Goal: Information Seeking & Learning: Learn about a topic

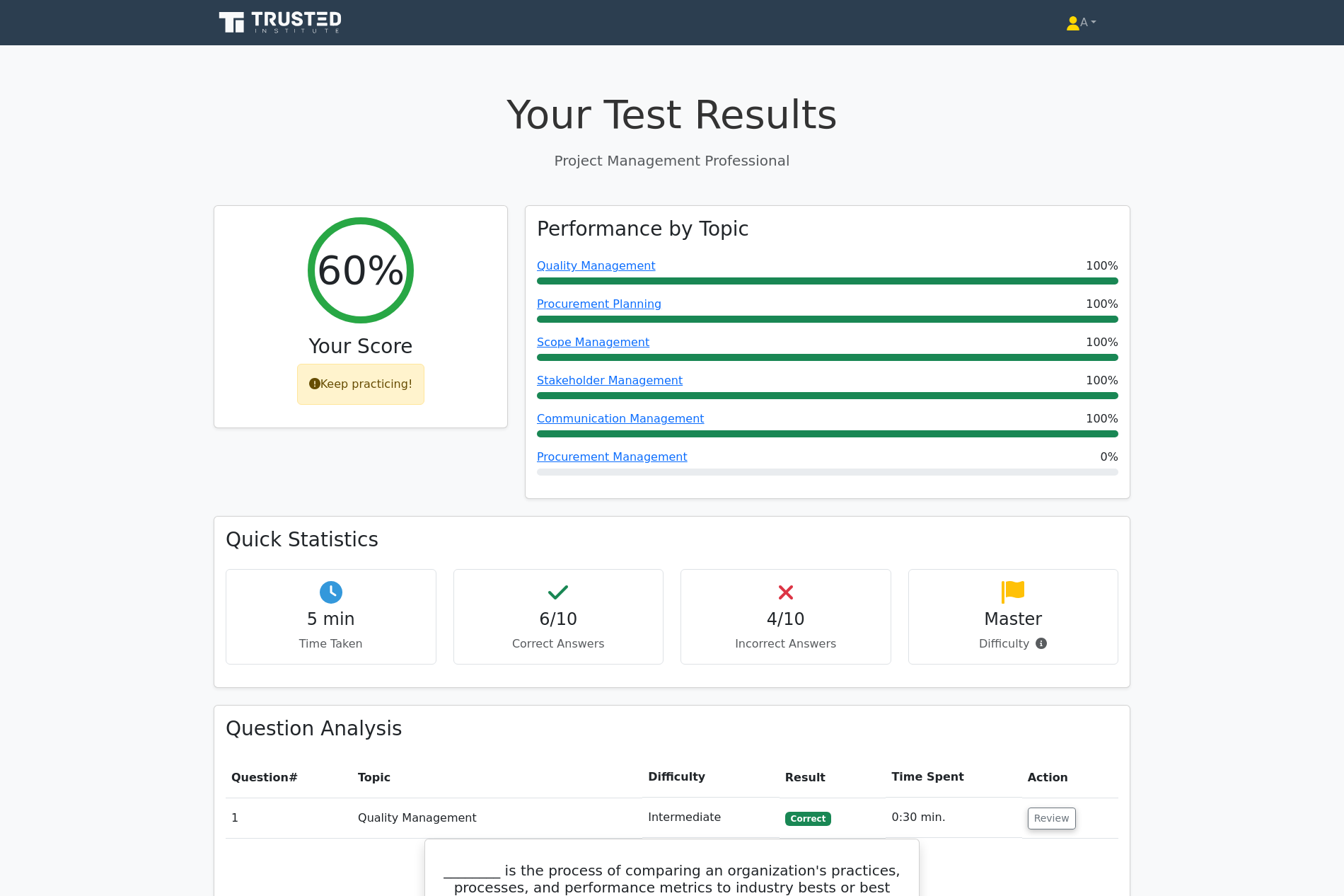
click at [288, 20] on icon at bounding box center [285, 18] width 12 height 14
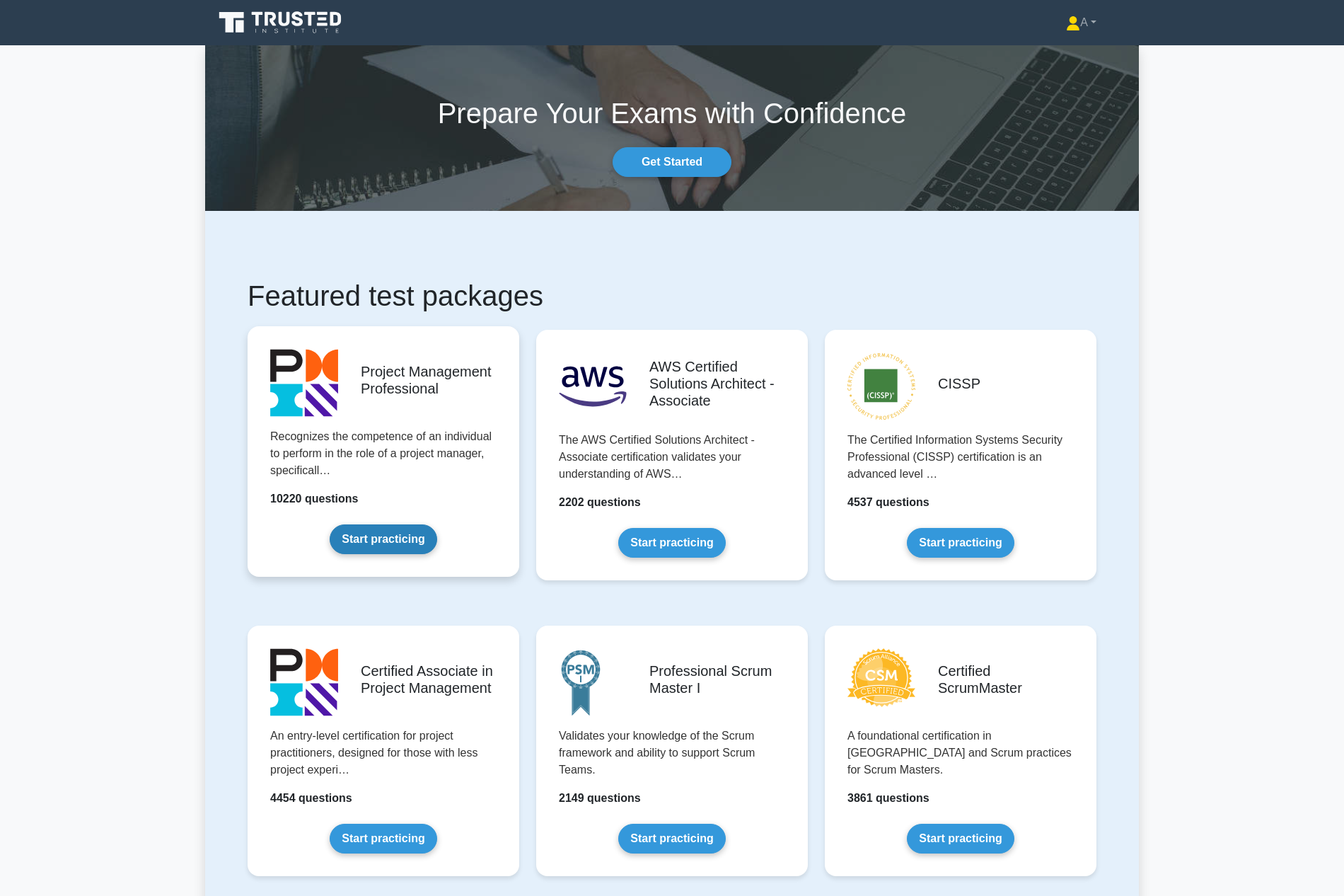
click at [407, 540] on link "Start practicing" at bounding box center [382, 539] width 107 height 30
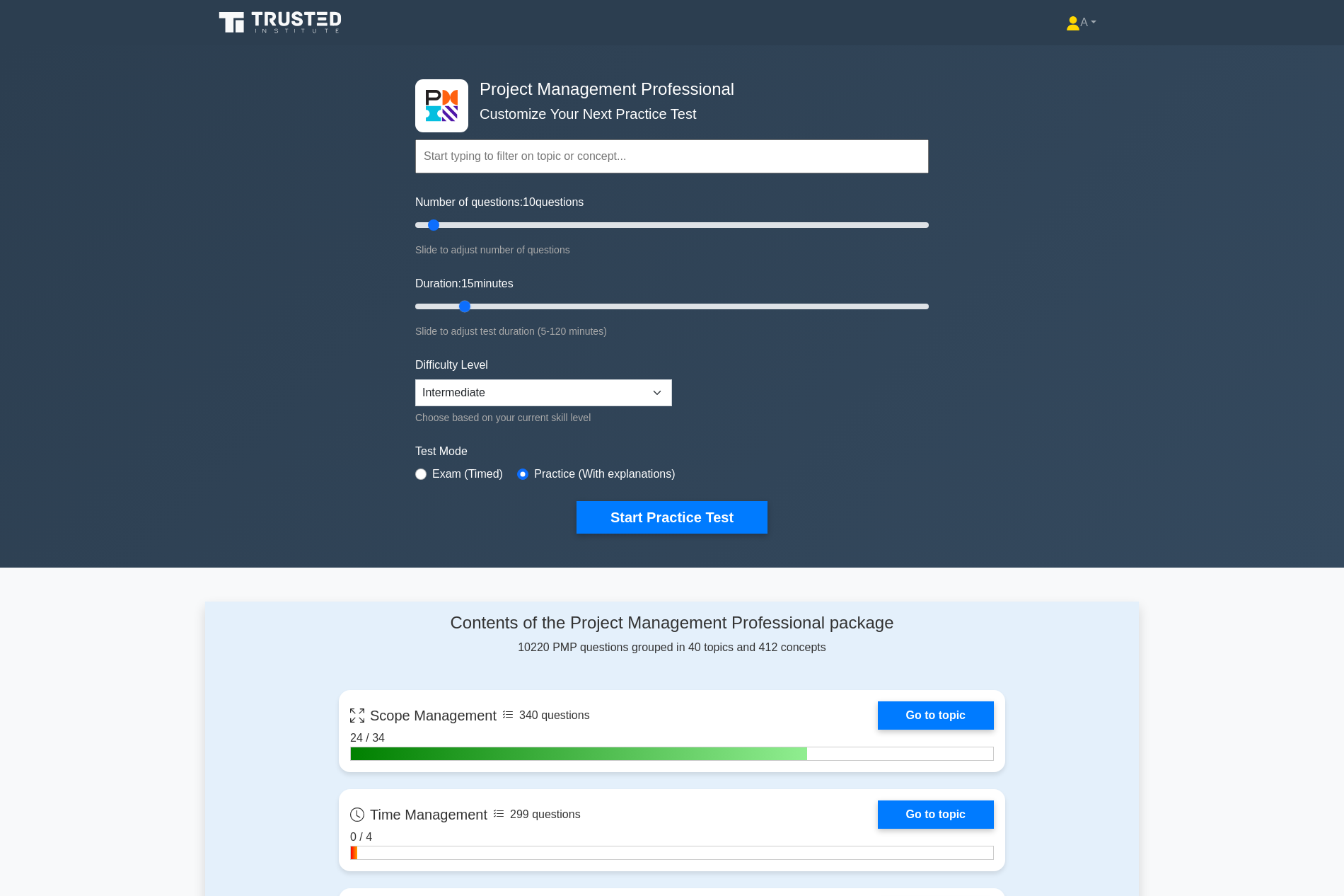
drag, startPoint x: 445, startPoint y: 301, endPoint x: 473, endPoint y: 303, distance: 28.1
type input "15"
click at [473, 303] on input "Duration: 15 minutes" at bounding box center [672, 306] width 514 height 17
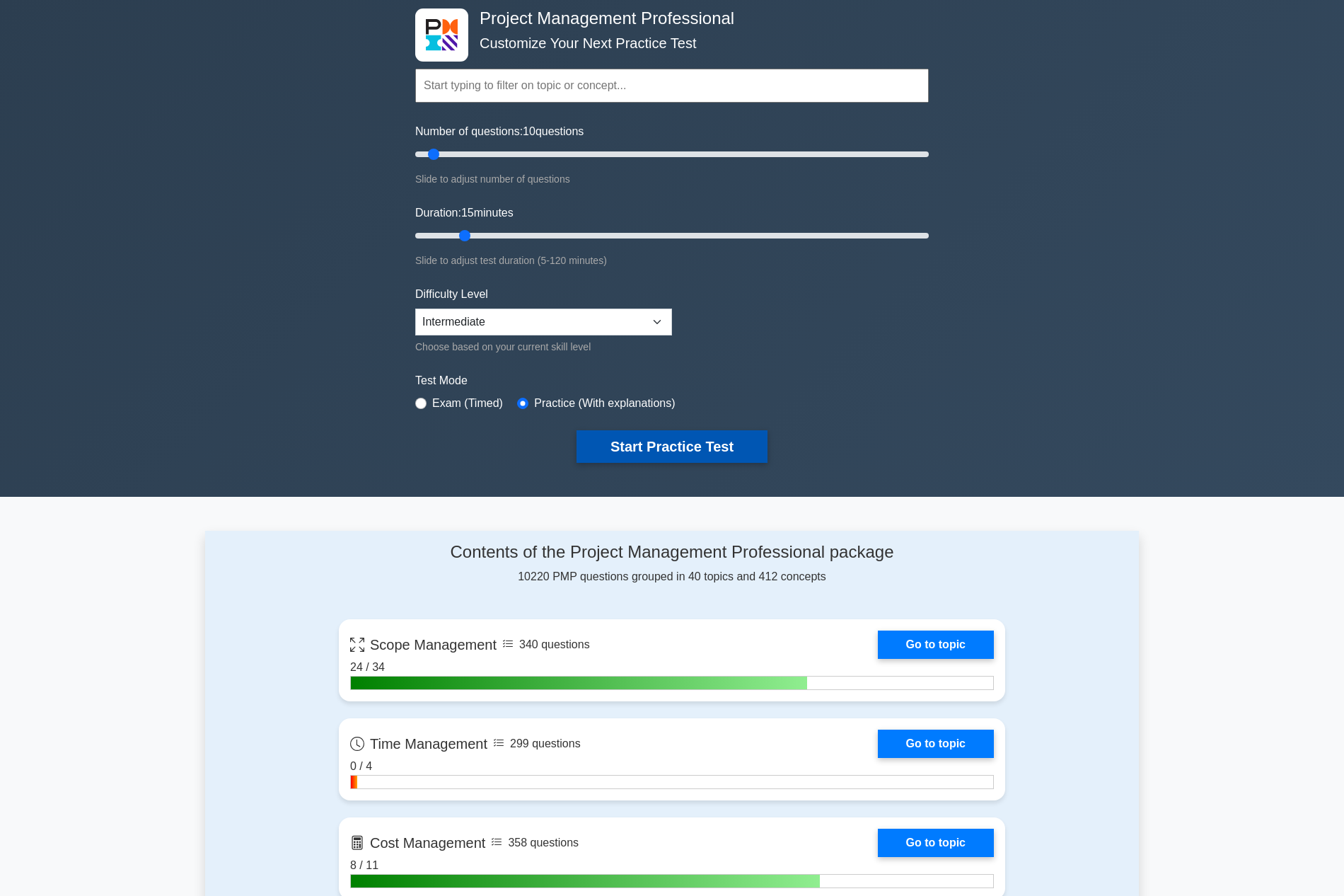
click at [679, 444] on button "Start Practice Test" at bounding box center [672, 447] width 191 height 33
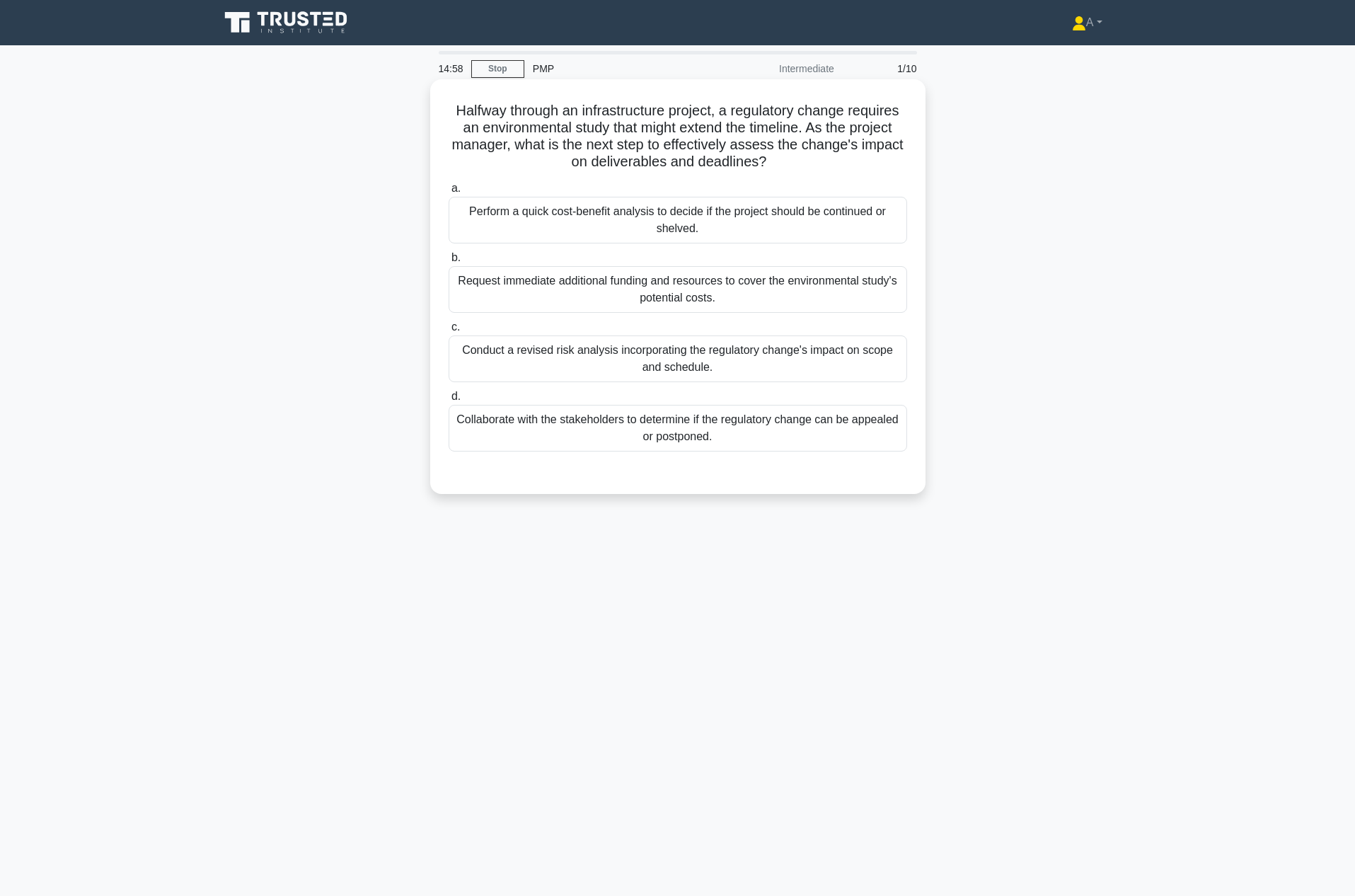
drag, startPoint x: 448, startPoint y: 109, endPoint x: 727, endPoint y: 446, distance: 437.5
click at [727, 446] on div "Halfway through an infrastructure project, a regulatory change requires an envi…" at bounding box center [678, 286] width 484 height 404
copy div "Halfway through an infrastructure project, a regulatory change requires an envi…"
click at [470, 360] on div "Conduct a revised risk analysis incorporating the regulatory change's impact on…" at bounding box center [678, 358] width 459 height 46
click at [449, 331] on input "c. Conduct a revised risk analysis incorporating the regulatory change's impact…" at bounding box center [449, 328] width 0 height 10
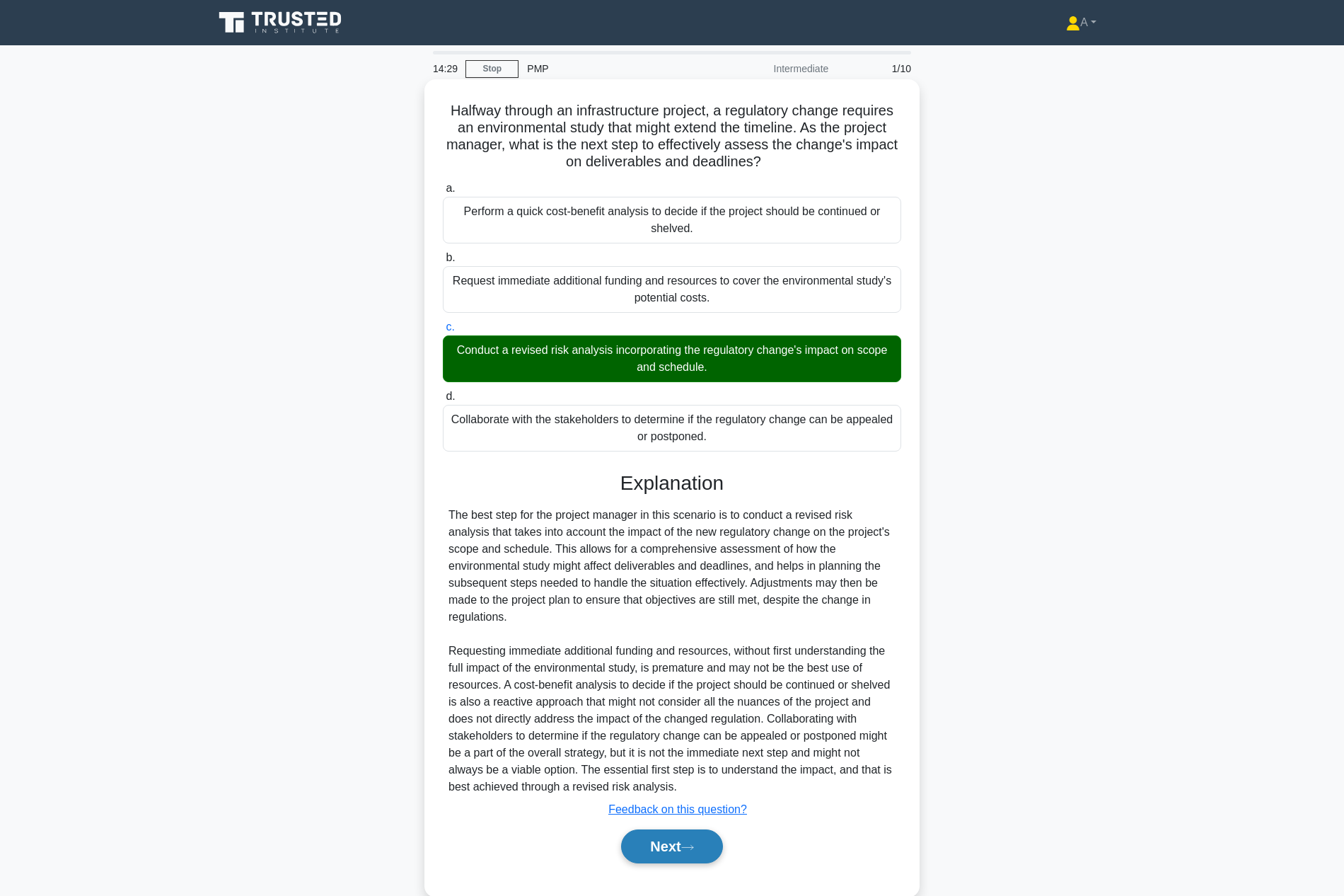
click at [705, 831] on button "Next" at bounding box center [672, 846] width 101 height 34
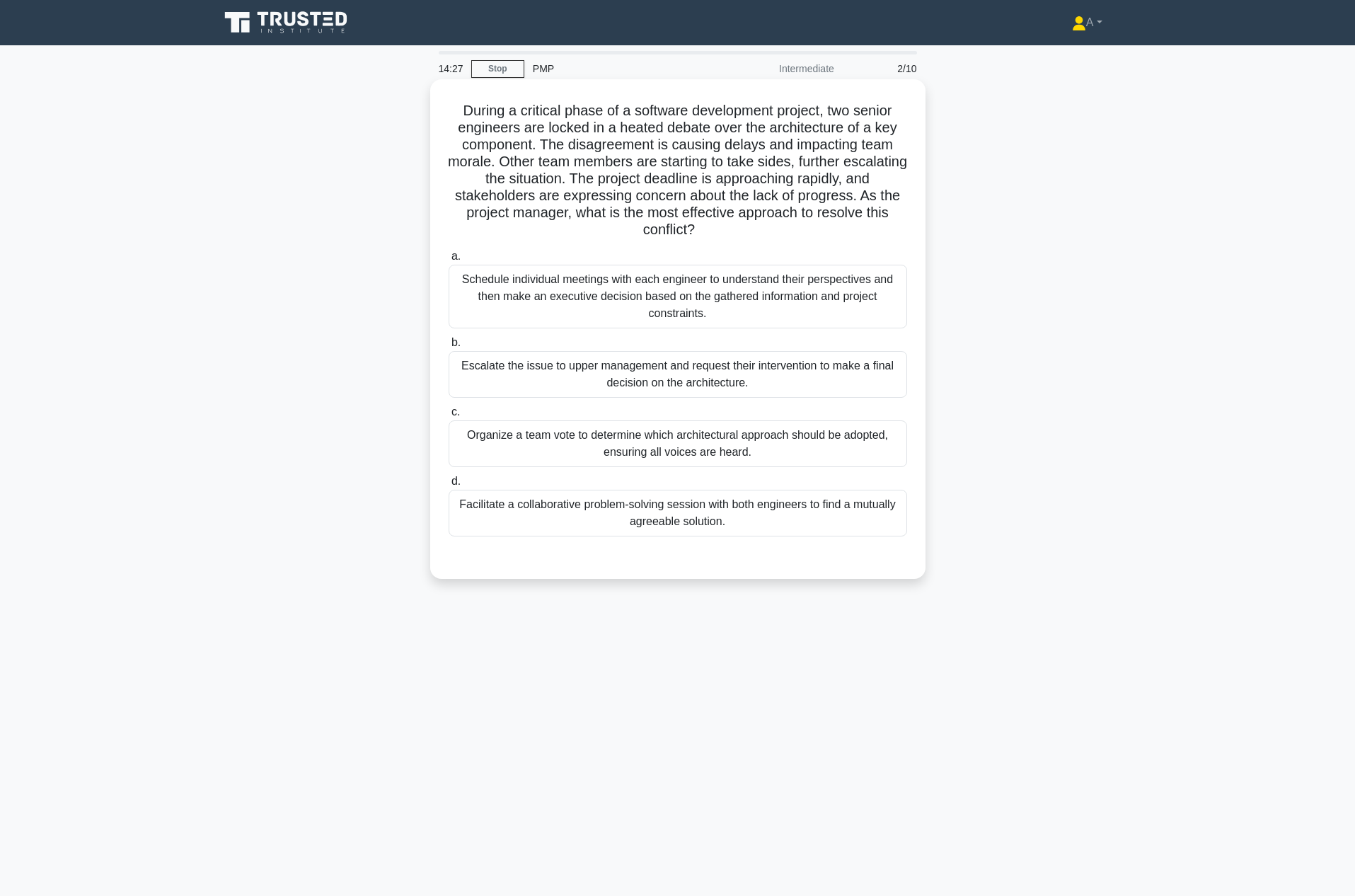
drag, startPoint x: 465, startPoint y: 119, endPoint x: 823, endPoint y: 521, distance: 538.3
click at [823, 521] on div "During a critical phase of a software development project, two senior engineers…" at bounding box center [678, 329] width 484 height 488
copy div "During a critical phase of a software development project, two senior engineers…"
click at [587, 529] on div "Facilitate a collaborative problem-solving session with both engineers to find …" at bounding box center [678, 513] width 459 height 46
click at [449, 487] on input "d. Facilitate a collaborative problem-solving session with both engineers to fi…" at bounding box center [449, 482] width 0 height 10
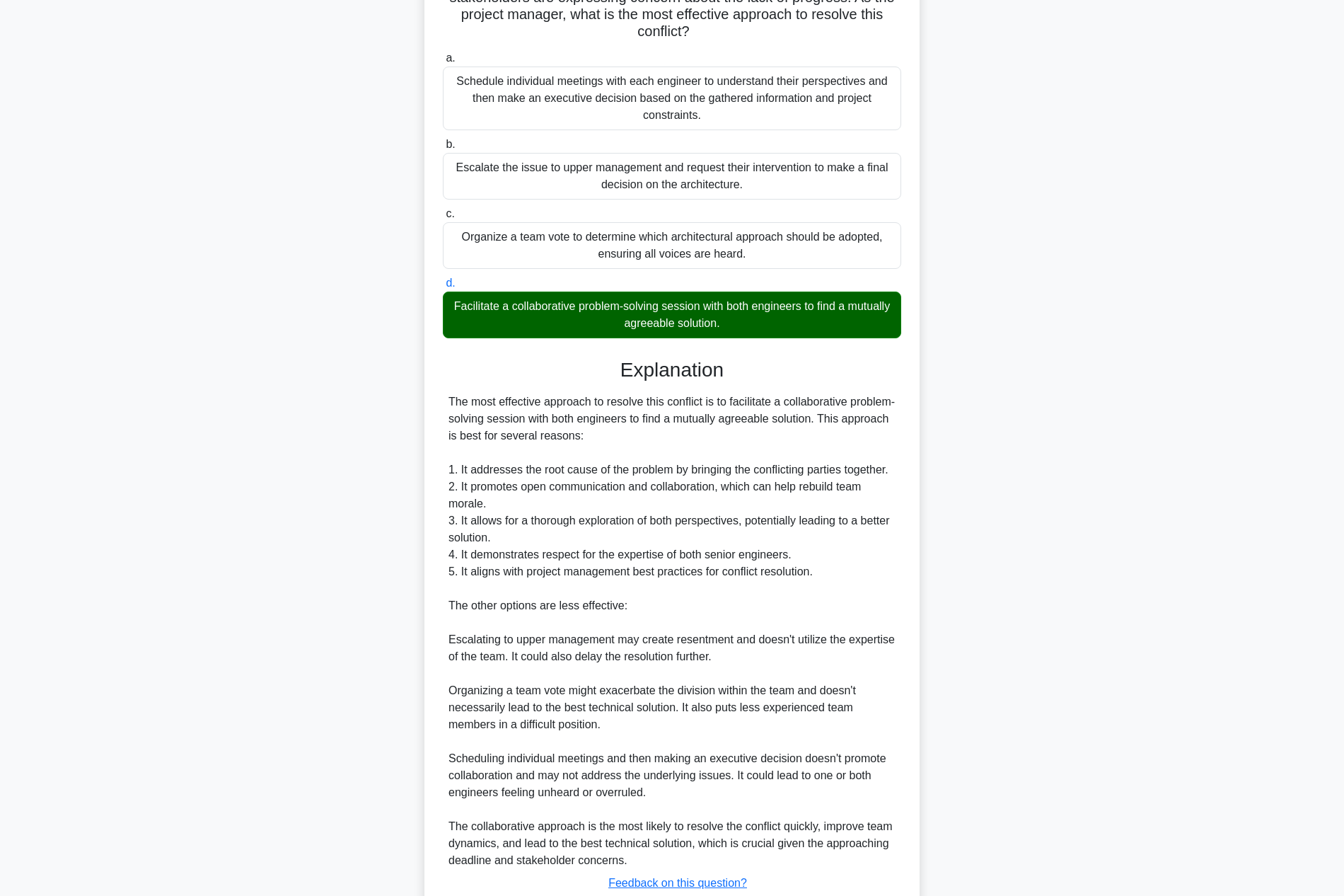
scroll to position [300, 0]
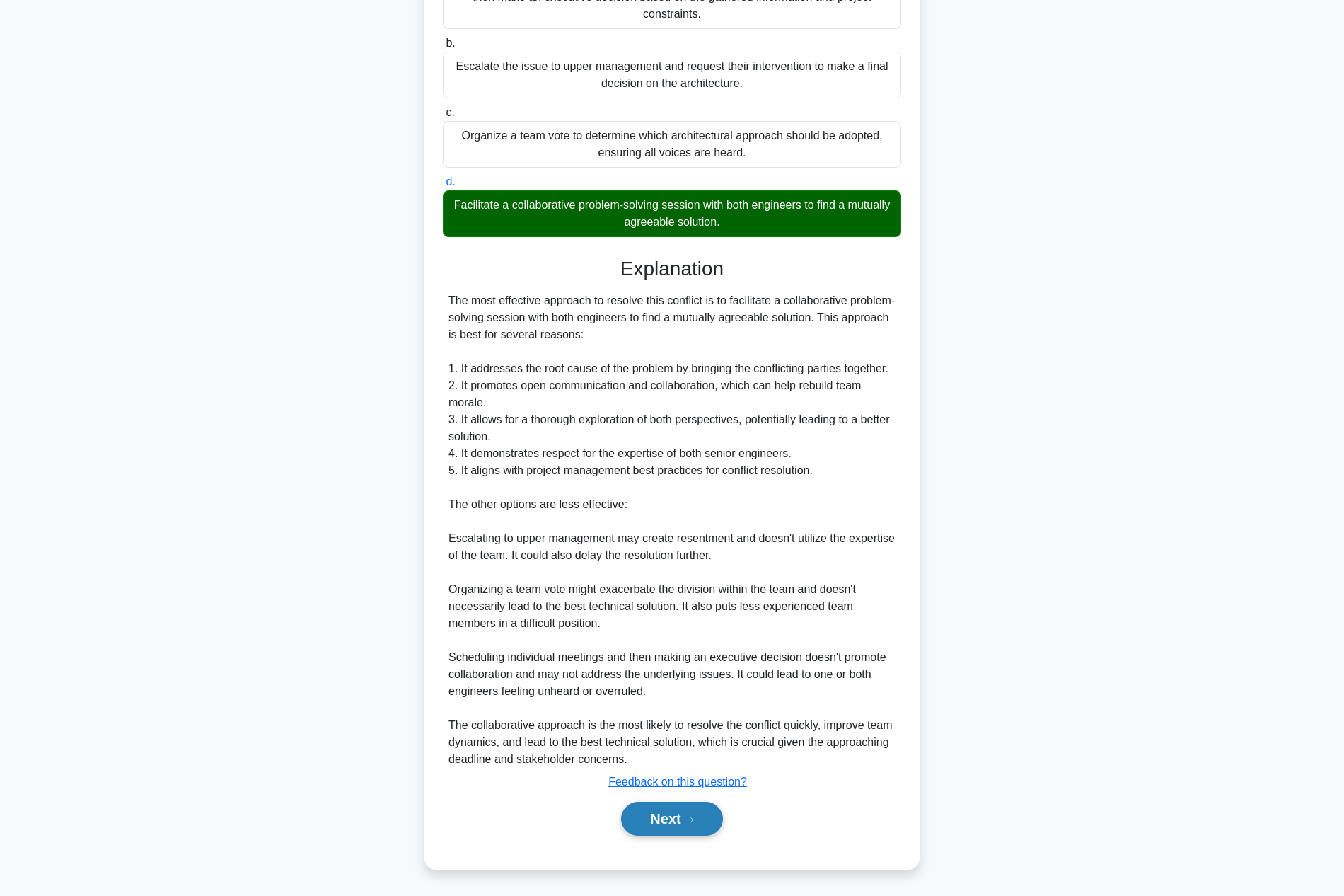
click at [694, 823] on icon at bounding box center [687, 820] width 13 height 8
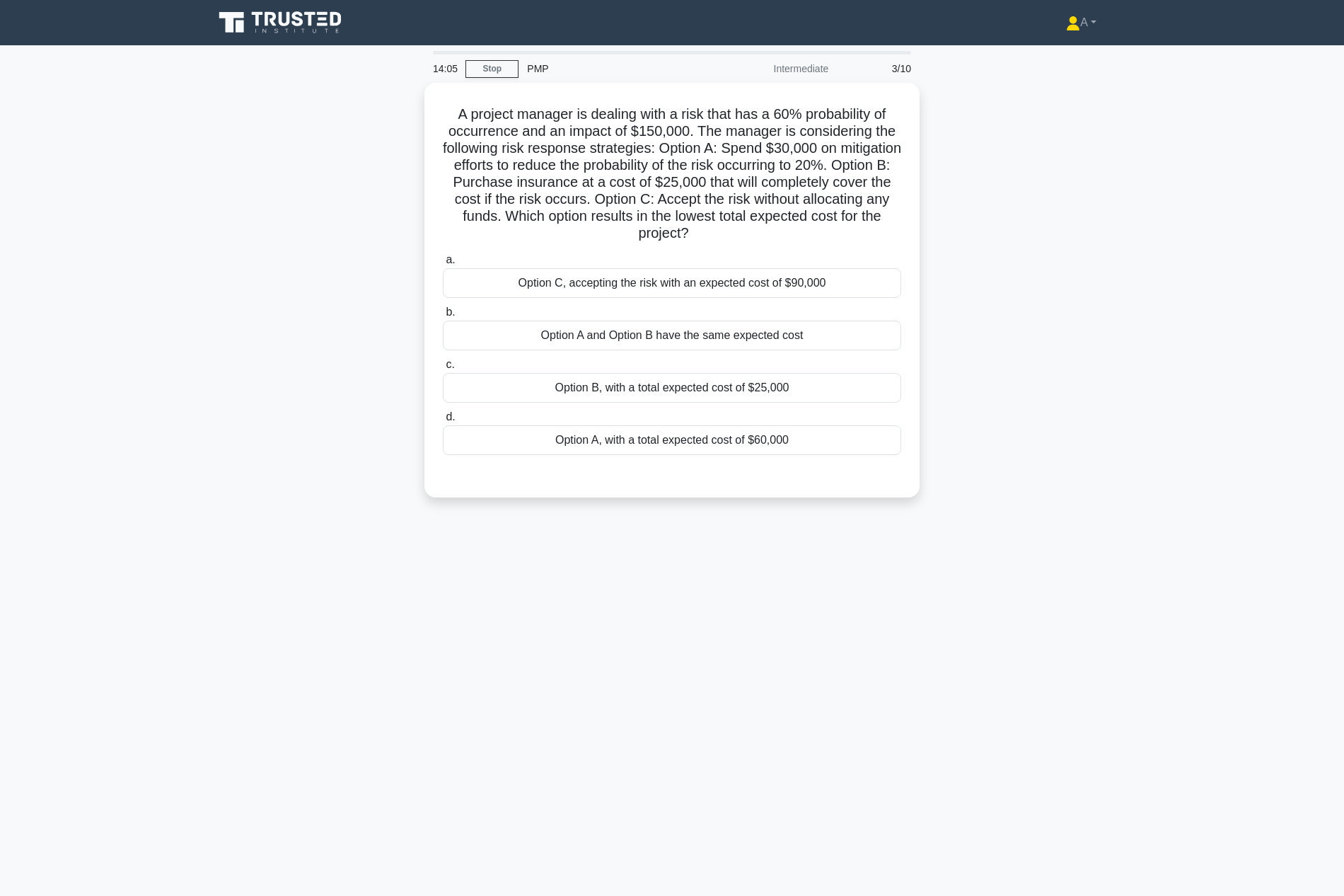
scroll to position [0, 0]
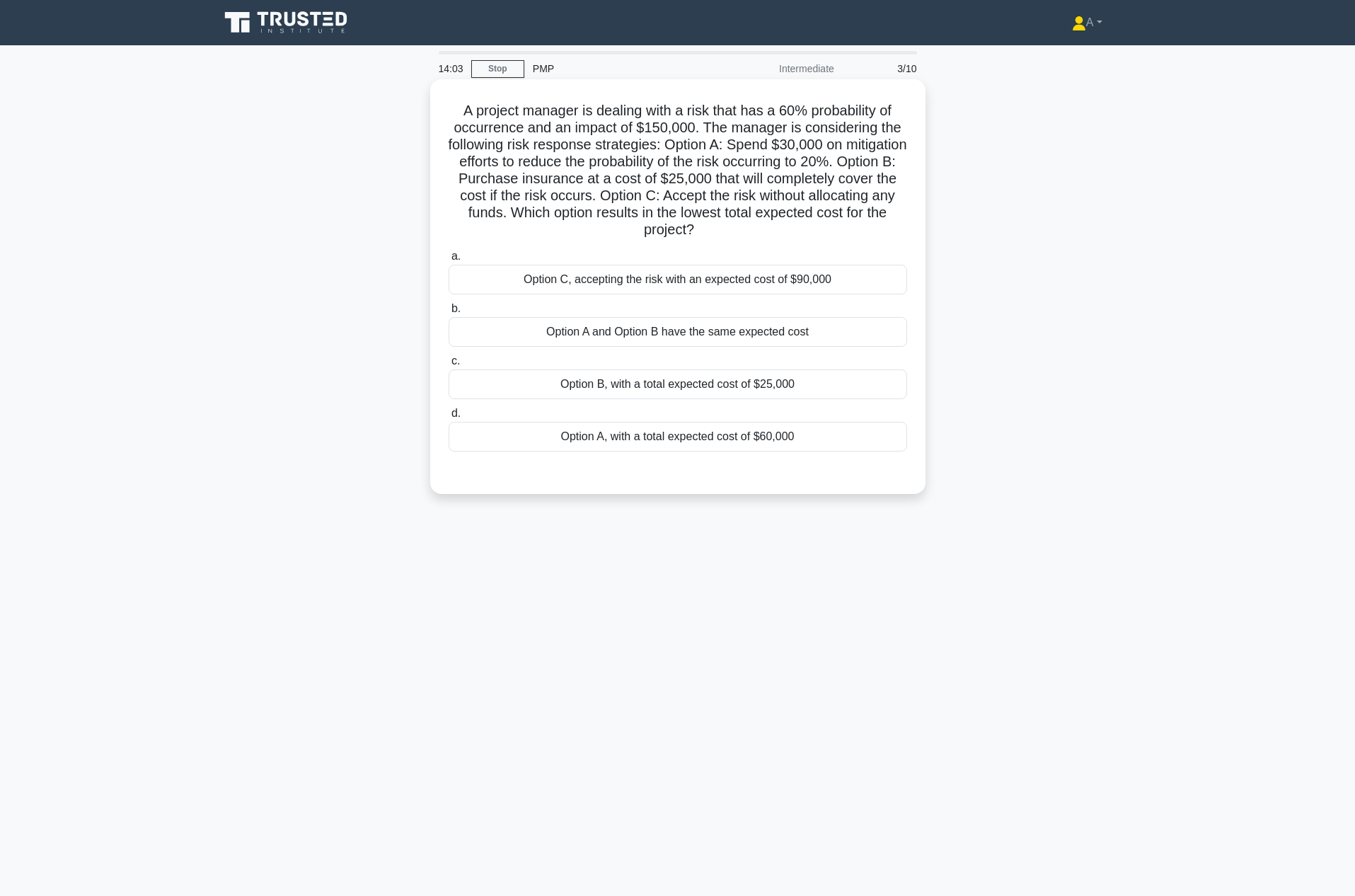
drag, startPoint x: 442, startPoint y: 105, endPoint x: 830, endPoint y: 431, distance: 506.8
click at [830, 431] on div "A project manager is dealing with a risk that has a 60% probability of occurren…" at bounding box center [678, 286] width 484 height 404
copy div "A project manager is dealing with a risk that has a 60% probability of occurren…"
click at [640, 385] on div "Option B, with a total expected cost of $25,000" at bounding box center [678, 383] width 459 height 30
click at [449, 366] on input "c. Option B, with a total expected cost of $25,000" at bounding box center [449, 361] width 0 height 10
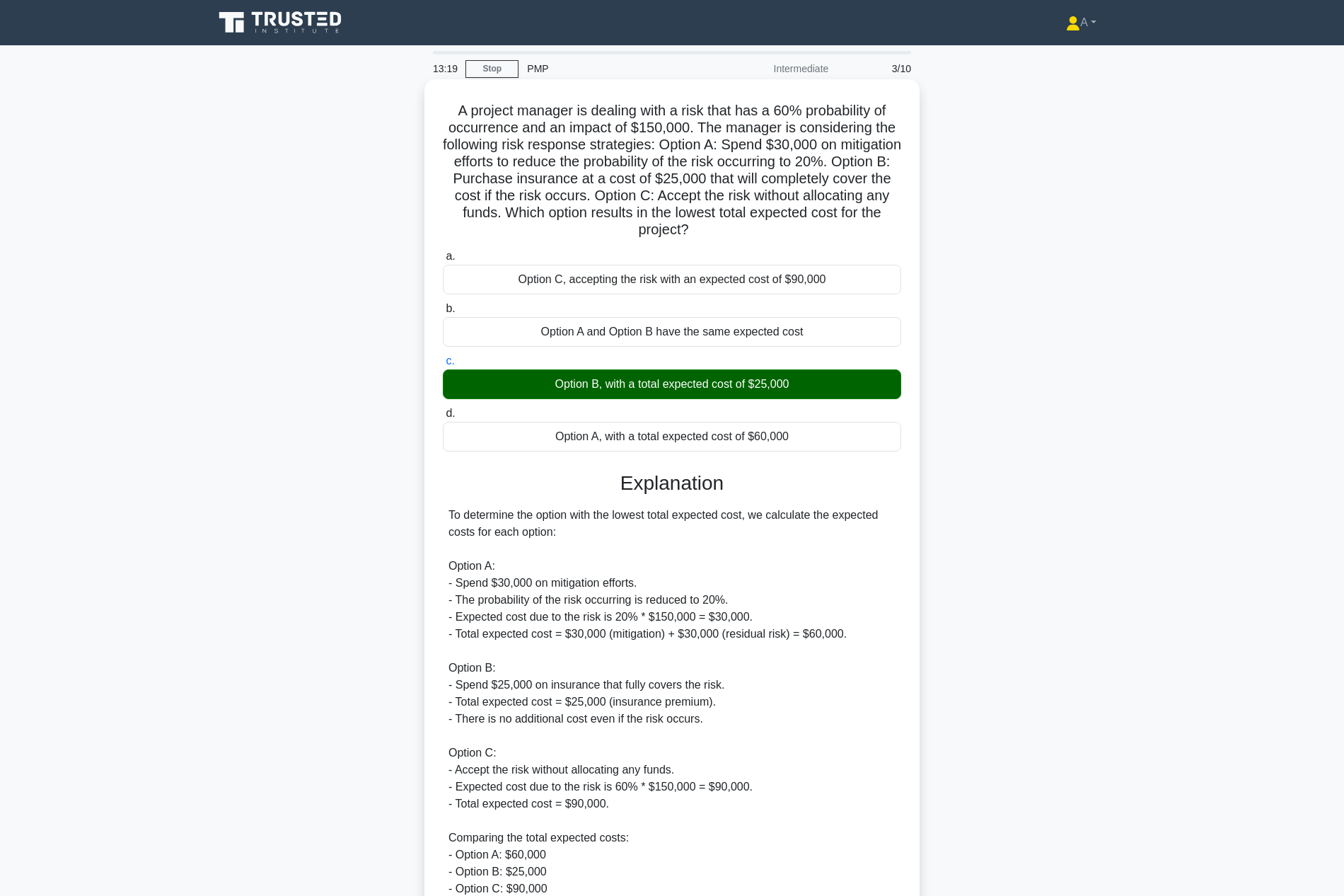
click at [484, 135] on h5 "A project manager is dealing with a risk that has a 60% probability of occurren…" at bounding box center [672, 171] width 461 height 137
drag, startPoint x: 448, startPoint y: 105, endPoint x: 768, endPoint y: 231, distance: 343.9
click at [768, 231] on h5 "A project manager is dealing with a risk that has a 60% probability of occurren…" at bounding box center [672, 171] width 461 height 137
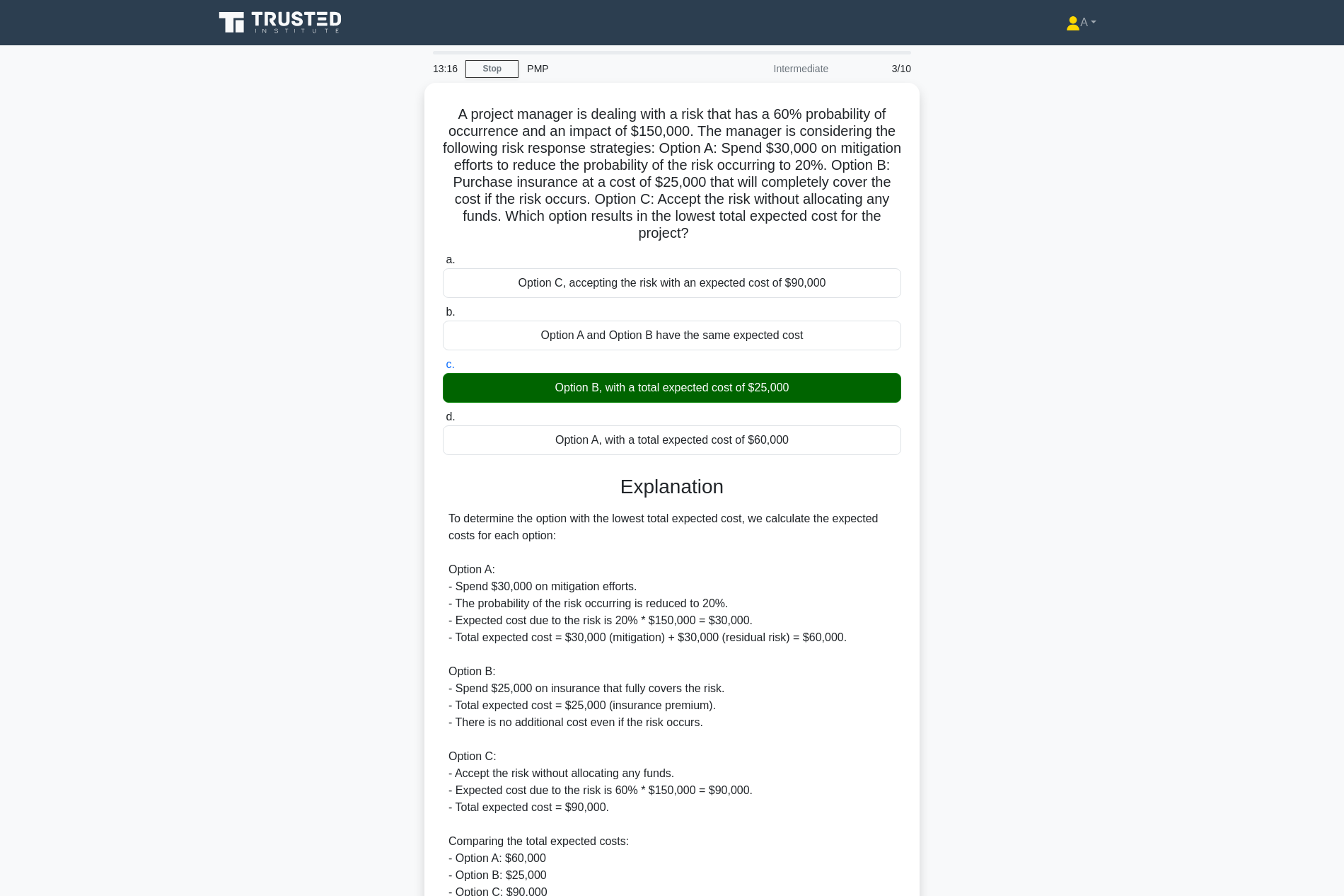
copy h5 "A project manager is dealing with a risk that has a 60% probability of occurren…"
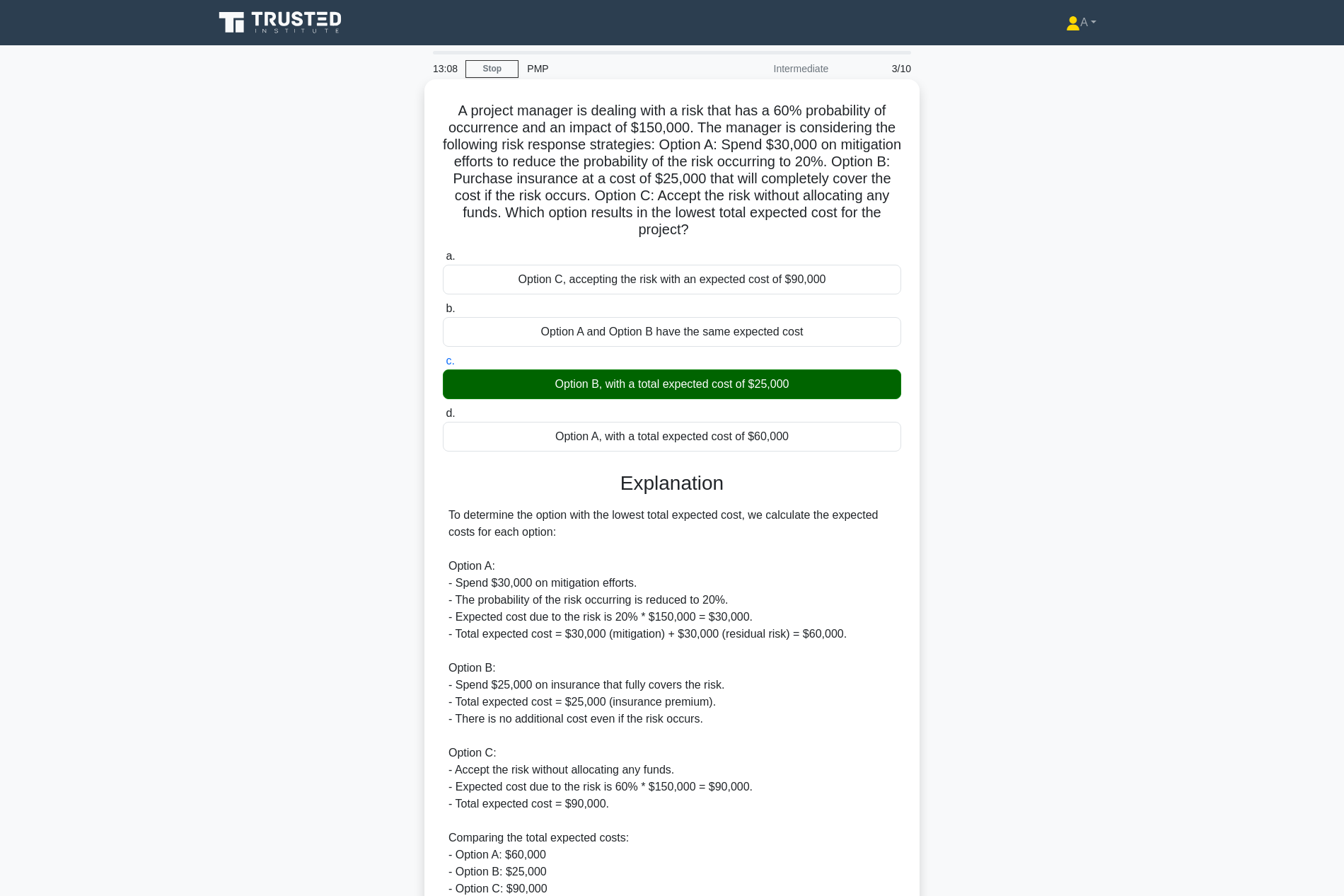
click at [813, 102] on h5 "A project manager is dealing with a risk that has a 60% probability of occurren…" at bounding box center [672, 171] width 461 height 137
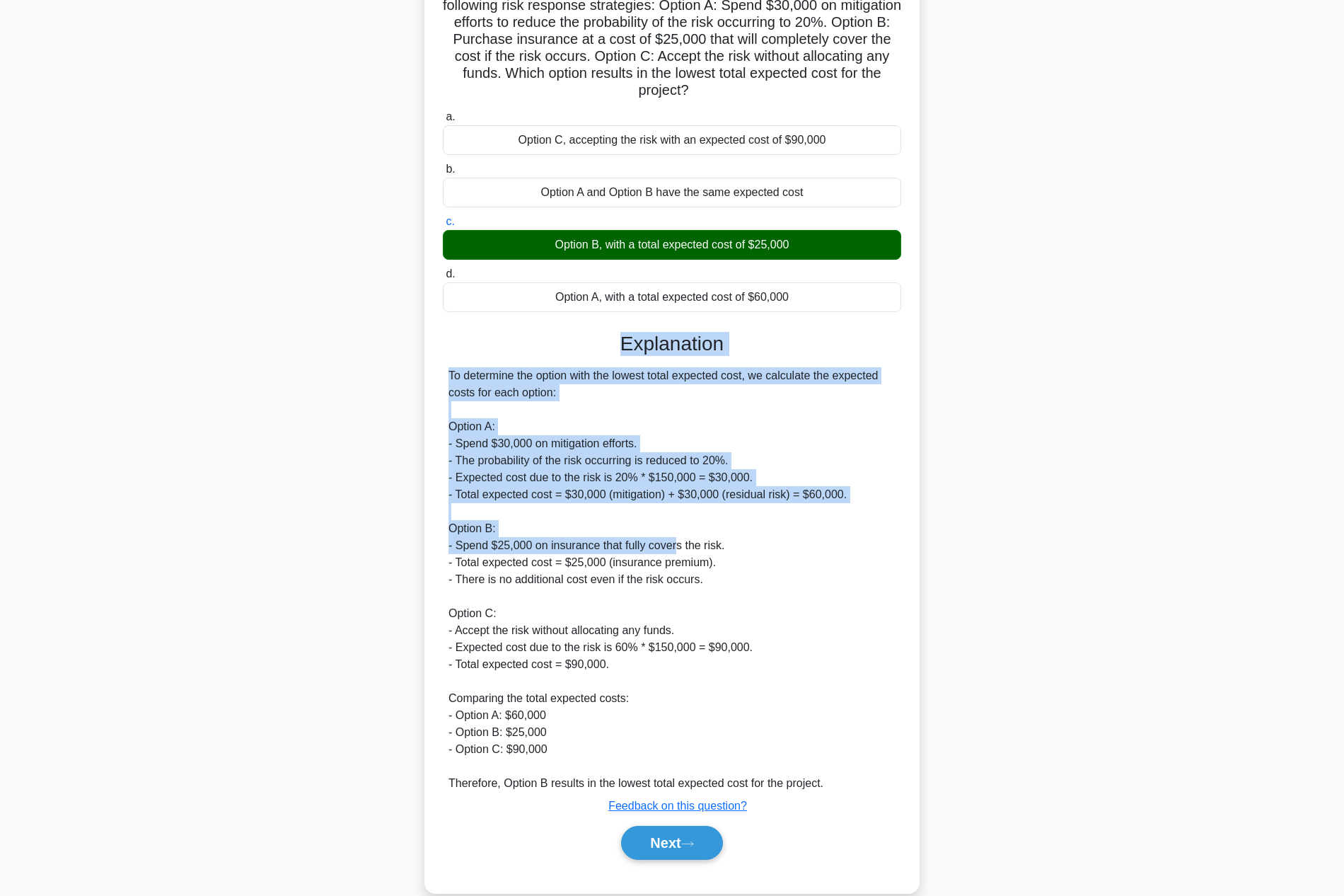
scroll to position [164, 0]
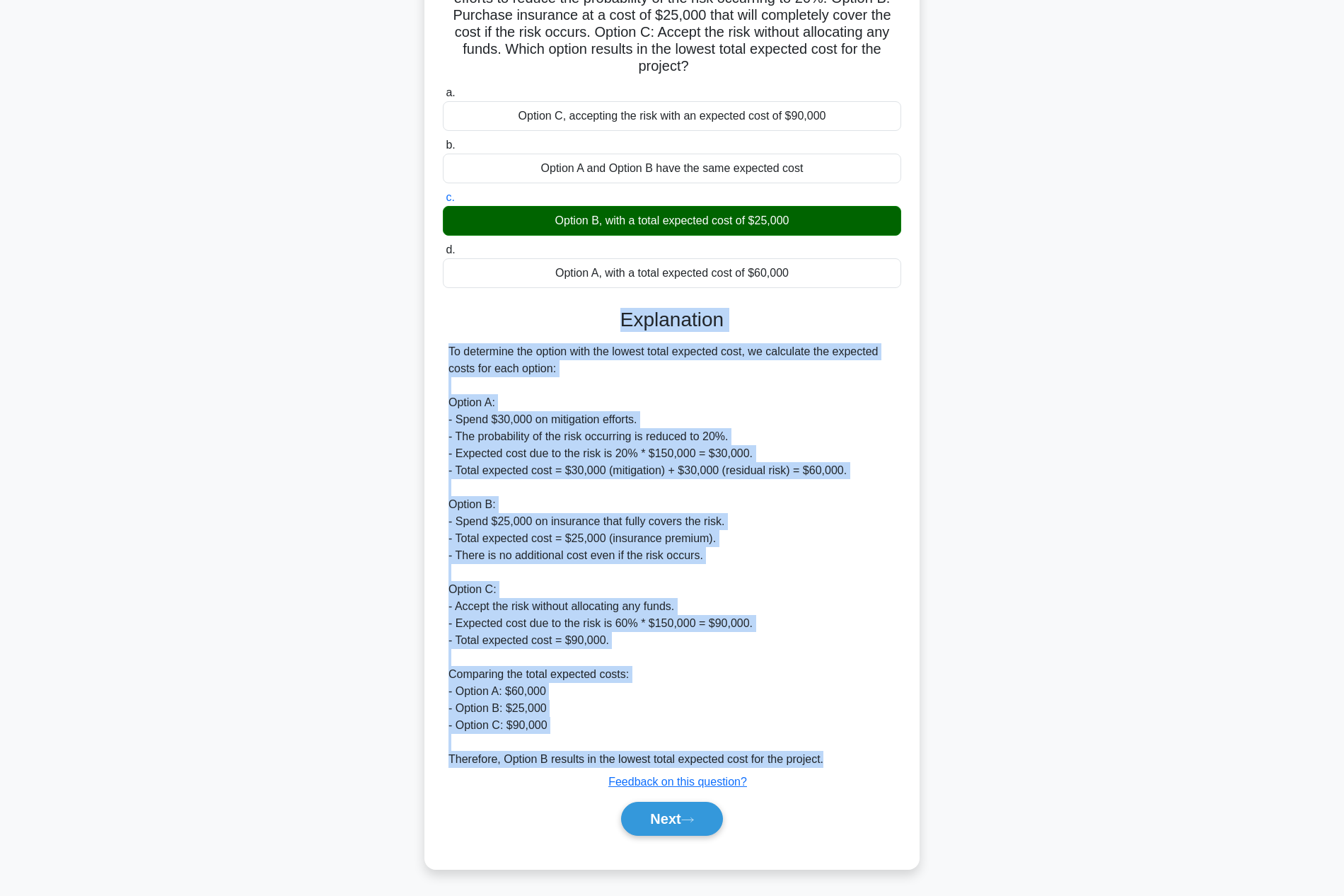
drag, startPoint x: 548, startPoint y: 484, endPoint x: 830, endPoint y: 758, distance: 393.2
click at [830, 758] on div "Explanation To determine the option with the lowest total expected cost, we cal…" at bounding box center [672, 574] width 459 height 534
copy div "Explanation To determine the option with the lowest total expected cost, we cal…"
drag, startPoint x: 693, startPoint y: 811, endPoint x: 681, endPoint y: 808, distance: 12.4
click at [692, 809] on button "Next" at bounding box center [672, 818] width 101 height 34
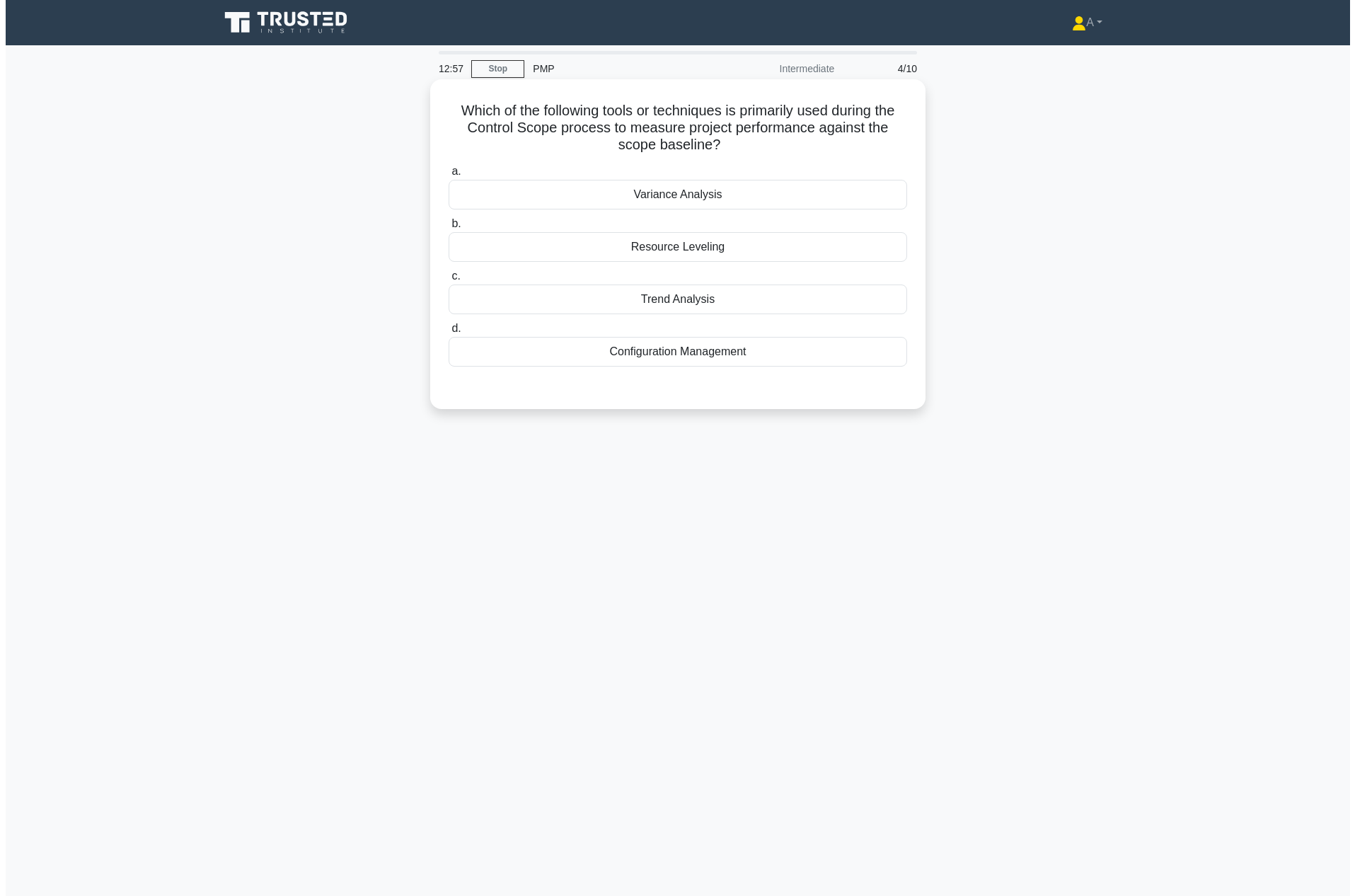
scroll to position [0, 0]
drag, startPoint x: 443, startPoint y: 107, endPoint x: 771, endPoint y: 355, distance: 411.2
click at [771, 355] on div "Which of the following tools or techniques is primarily used during the Control…" at bounding box center [678, 244] width 484 height 318
copy div "Which of the following tools or techniques is primarily used during the Control…"
click at [468, 202] on div "Variance Analysis" at bounding box center [678, 195] width 459 height 30
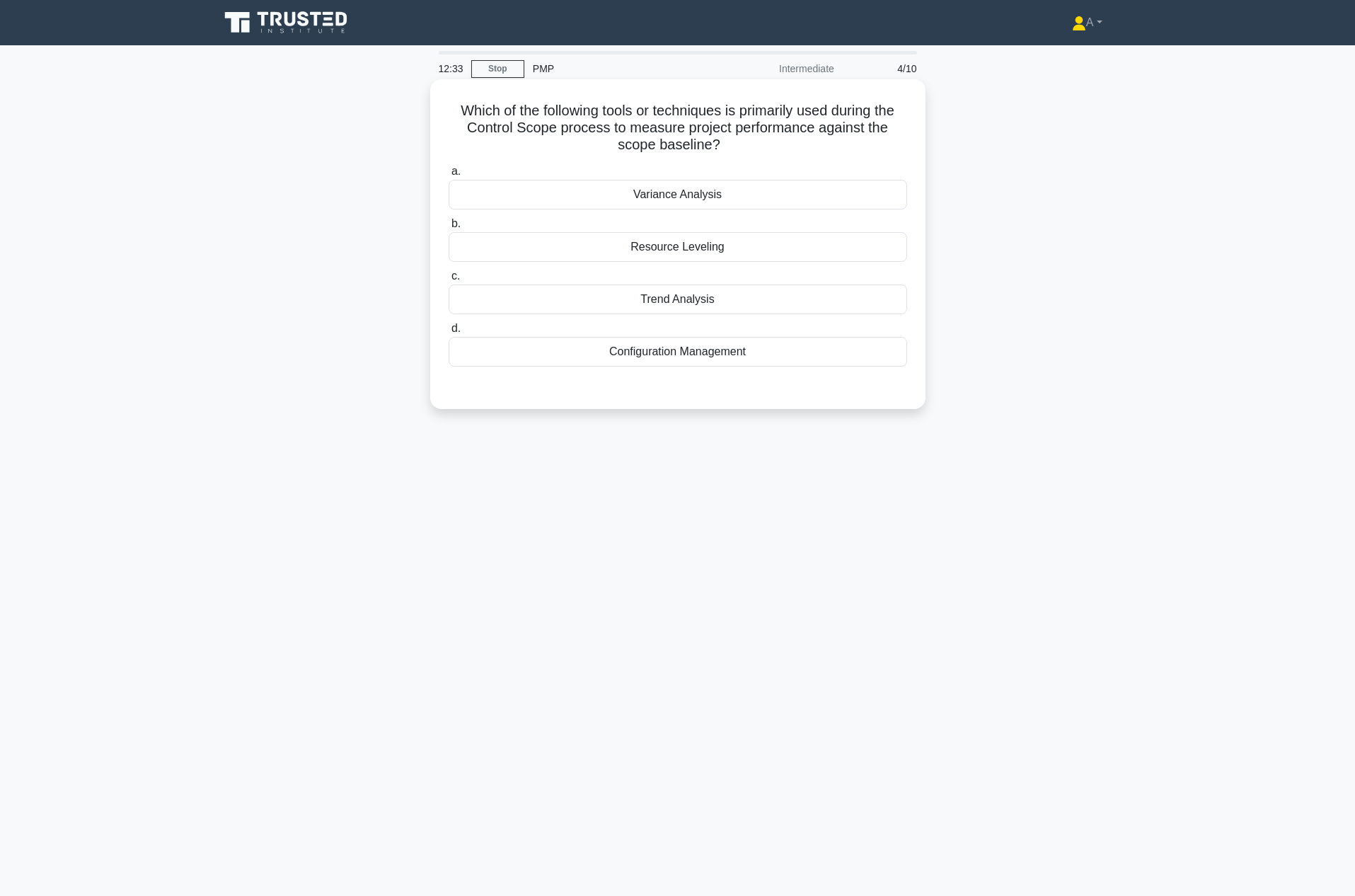
click at [449, 176] on input "a. Variance Analysis" at bounding box center [449, 171] width 0 height 10
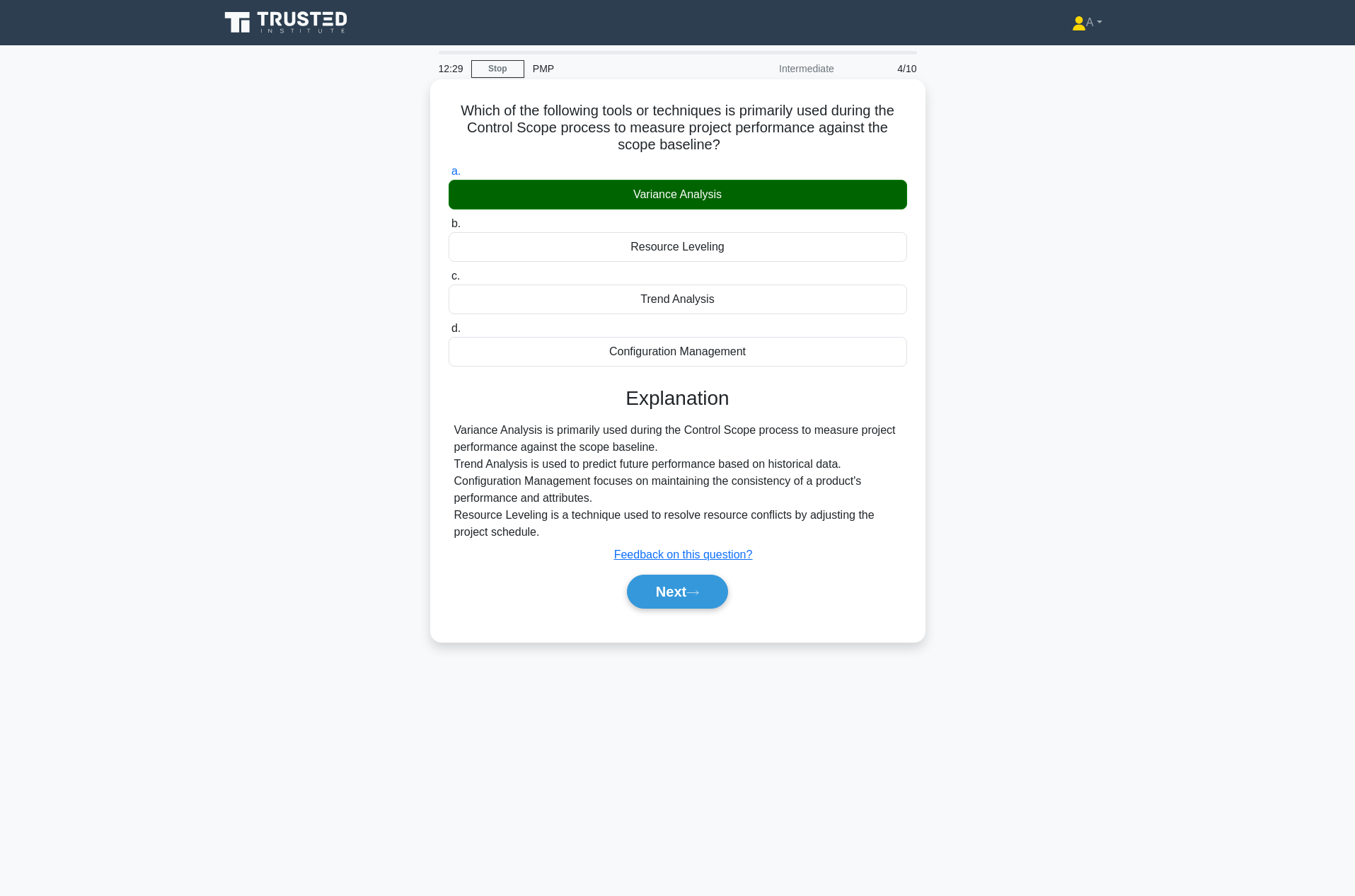
drag, startPoint x: 449, startPoint y: 108, endPoint x: 729, endPoint y: 150, distance: 283.1
click at [729, 150] on h5 "Which of the following tools or techniques is primarily used during the Control…" at bounding box center [678, 128] width 462 height 52
copy h5 "Which of the following tools or techniques is primarily used during the Control…"
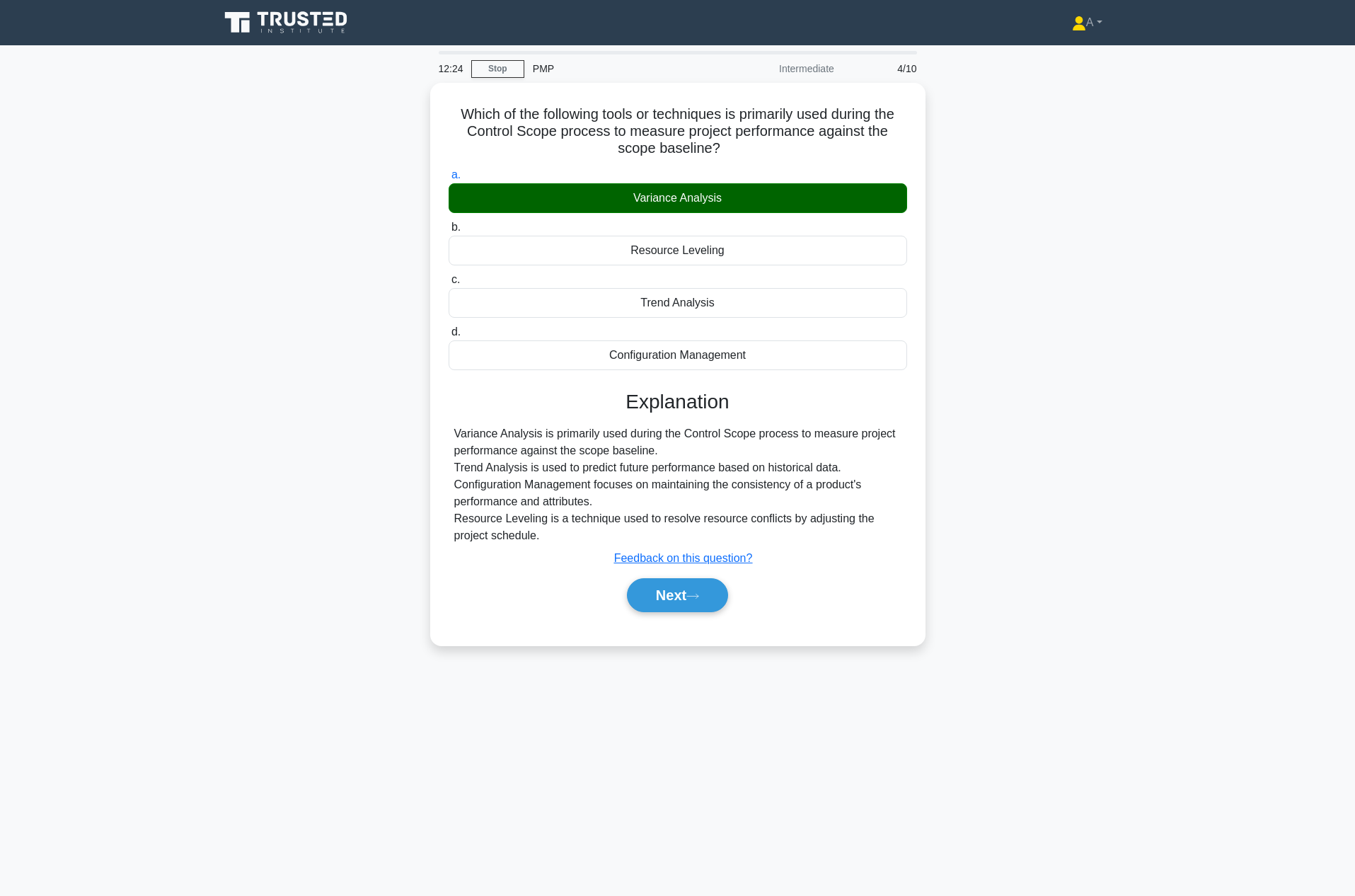
click at [1076, 728] on div "12:24 Stop PMP Intermediate 4/10 Which of the following tools or techniques is …" at bounding box center [678, 405] width 934 height 707
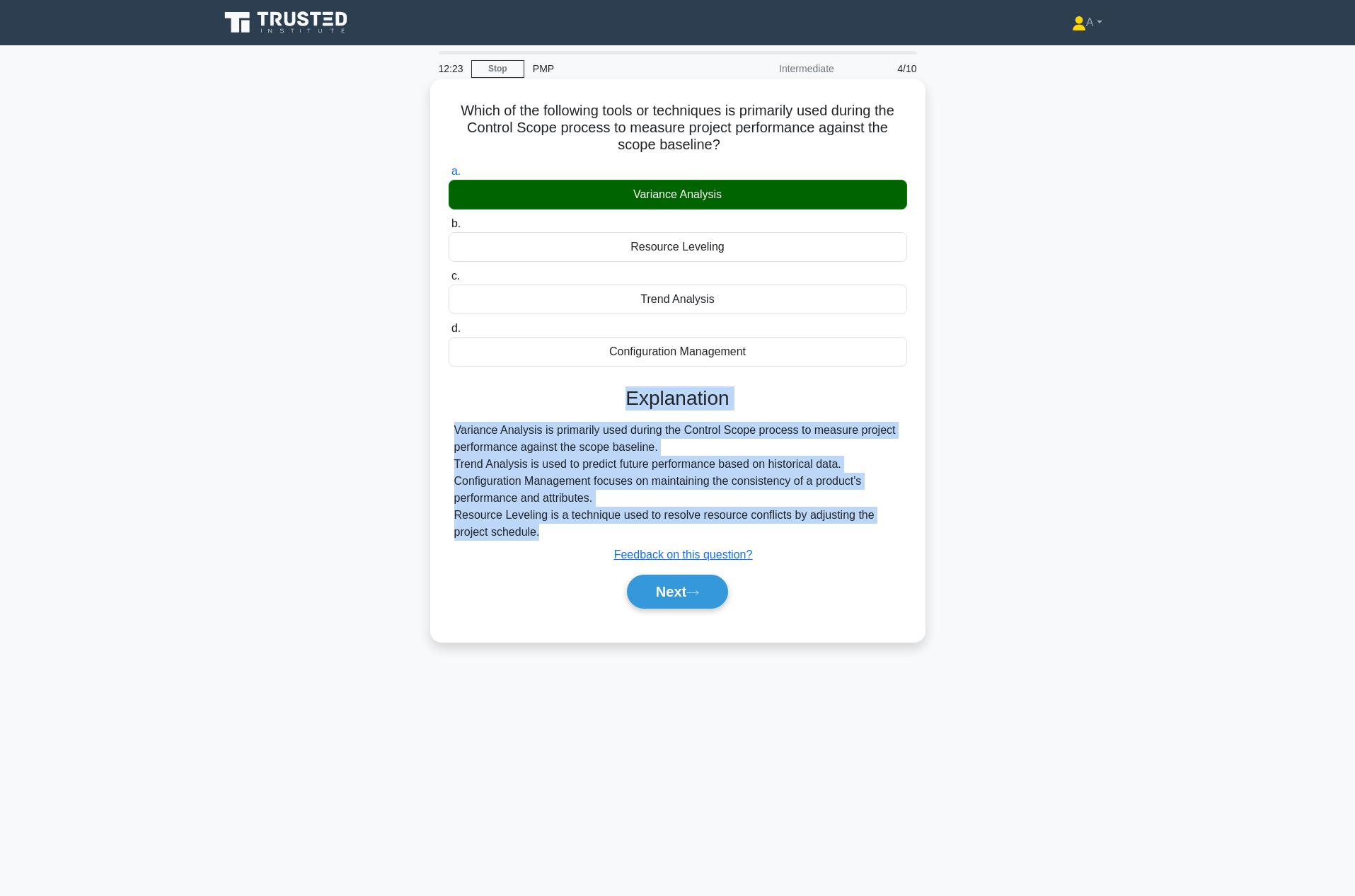
drag, startPoint x: 554, startPoint y: 394, endPoint x: 595, endPoint y: 531, distance: 143.0
click at [595, 531] on div "Explanation Variance Analysis is primarily used during the Control Scope proces…" at bounding box center [678, 500] width 459 height 227
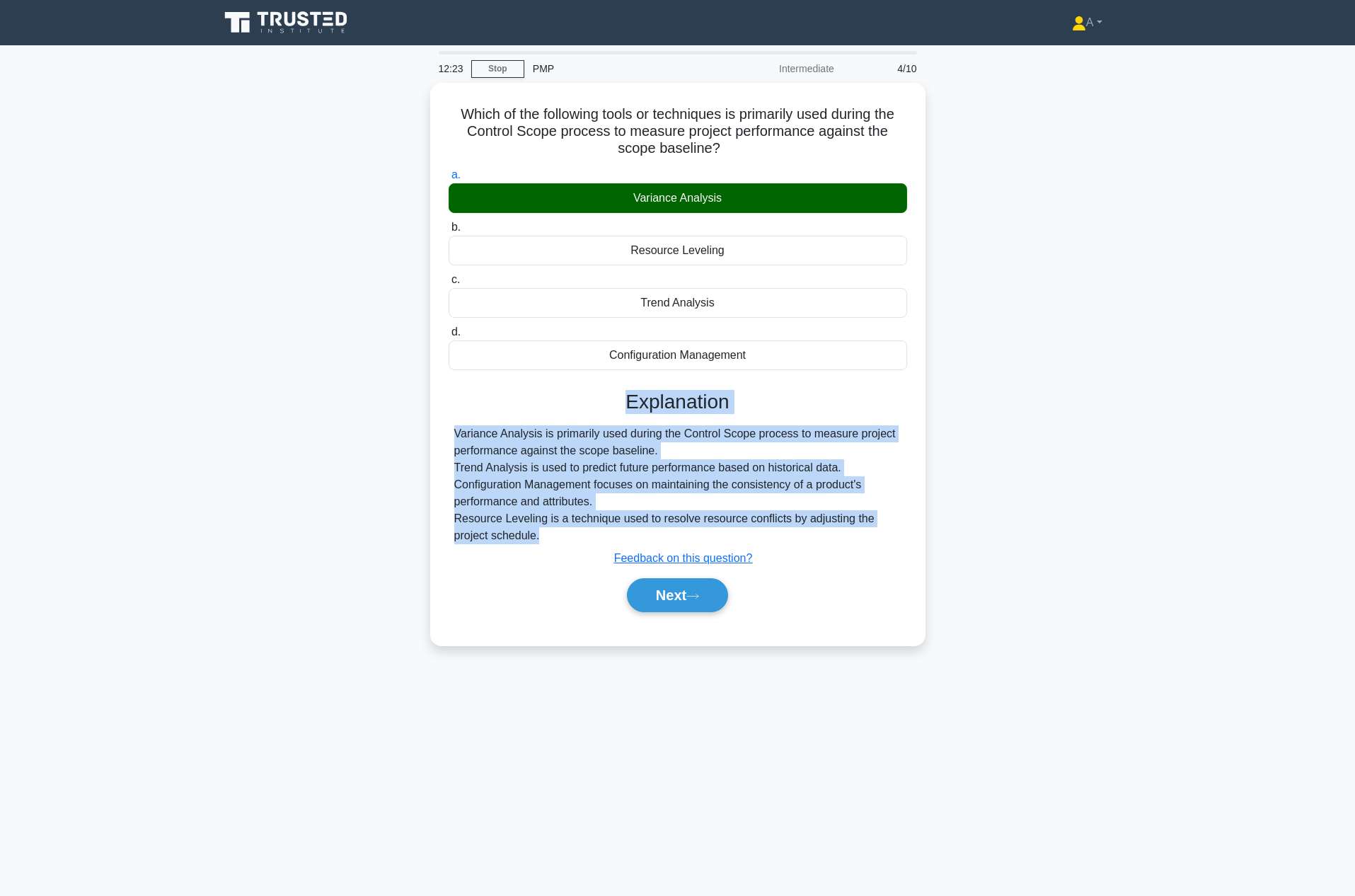
copy div "Explanation Variance Analysis is primarily used during the Control Scope proces…"
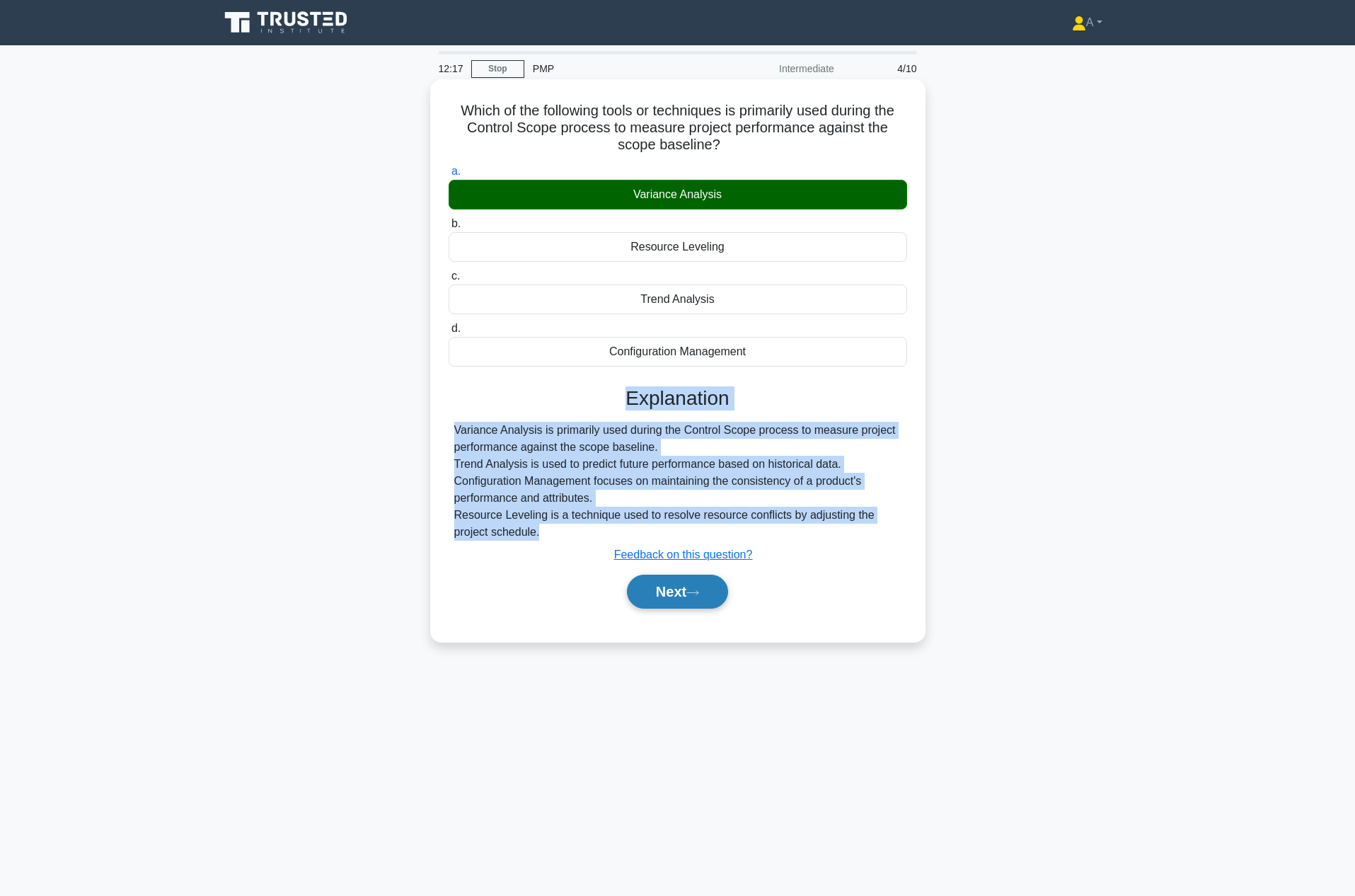
click at [700, 595] on icon at bounding box center [692, 593] width 13 height 8
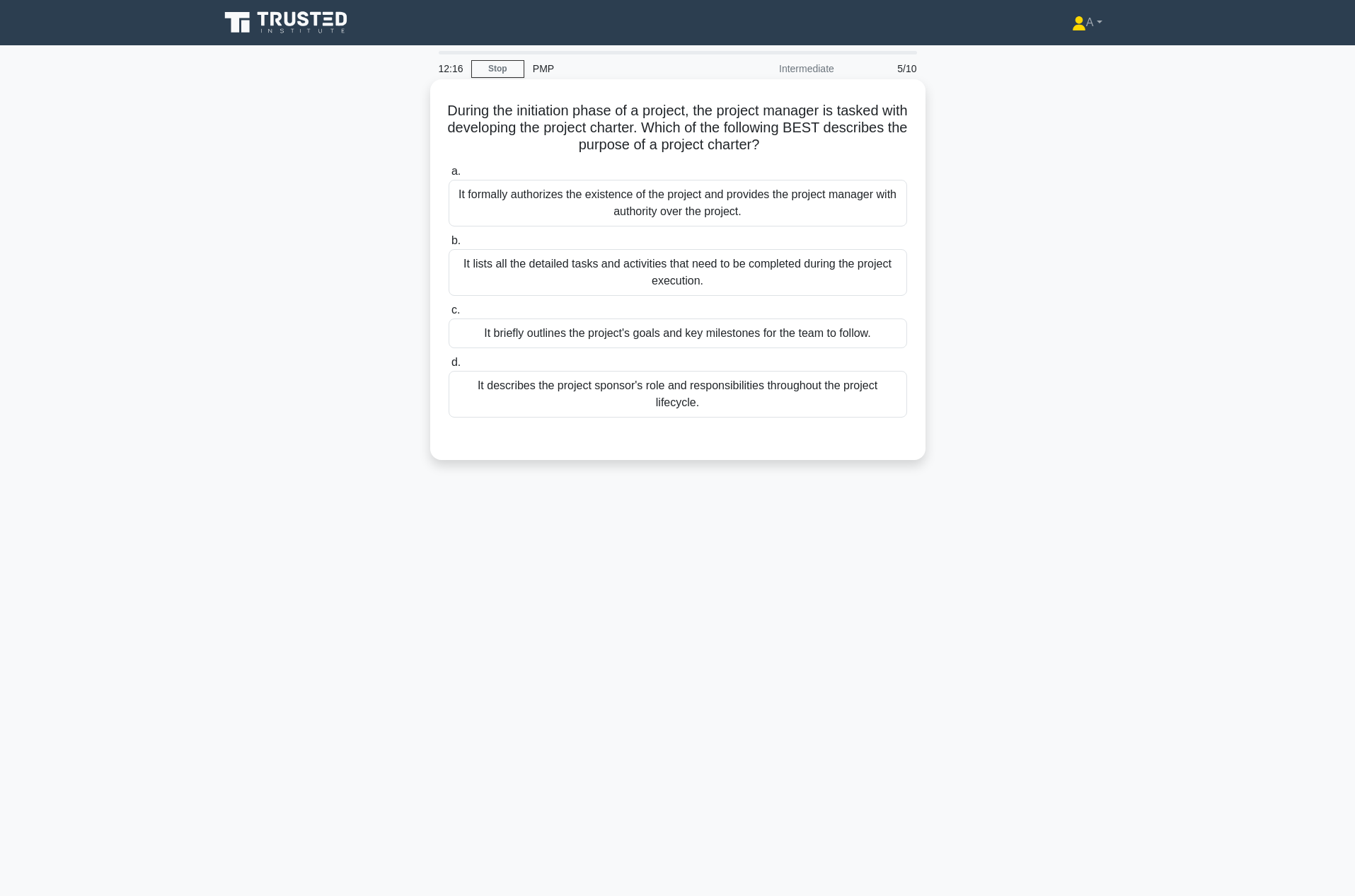
drag, startPoint x: 472, startPoint y: 112, endPoint x: 757, endPoint y: 409, distance: 411.6
click at [757, 409] on div "During the initiation phase of a project, the project manager is tasked with de…" at bounding box center [678, 269] width 484 height 369
copy div "During the initiation phase of a project, the project manager is tasked with de…"
click at [750, 200] on div "It formally authorizes the existence of the project and provides the project ma…" at bounding box center [678, 203] width 459 height 46
click at [449, 176] on input "a. It formally authorizes the existence of the project and provides the project…" at bounding box center [449, 171] width 0 height 10
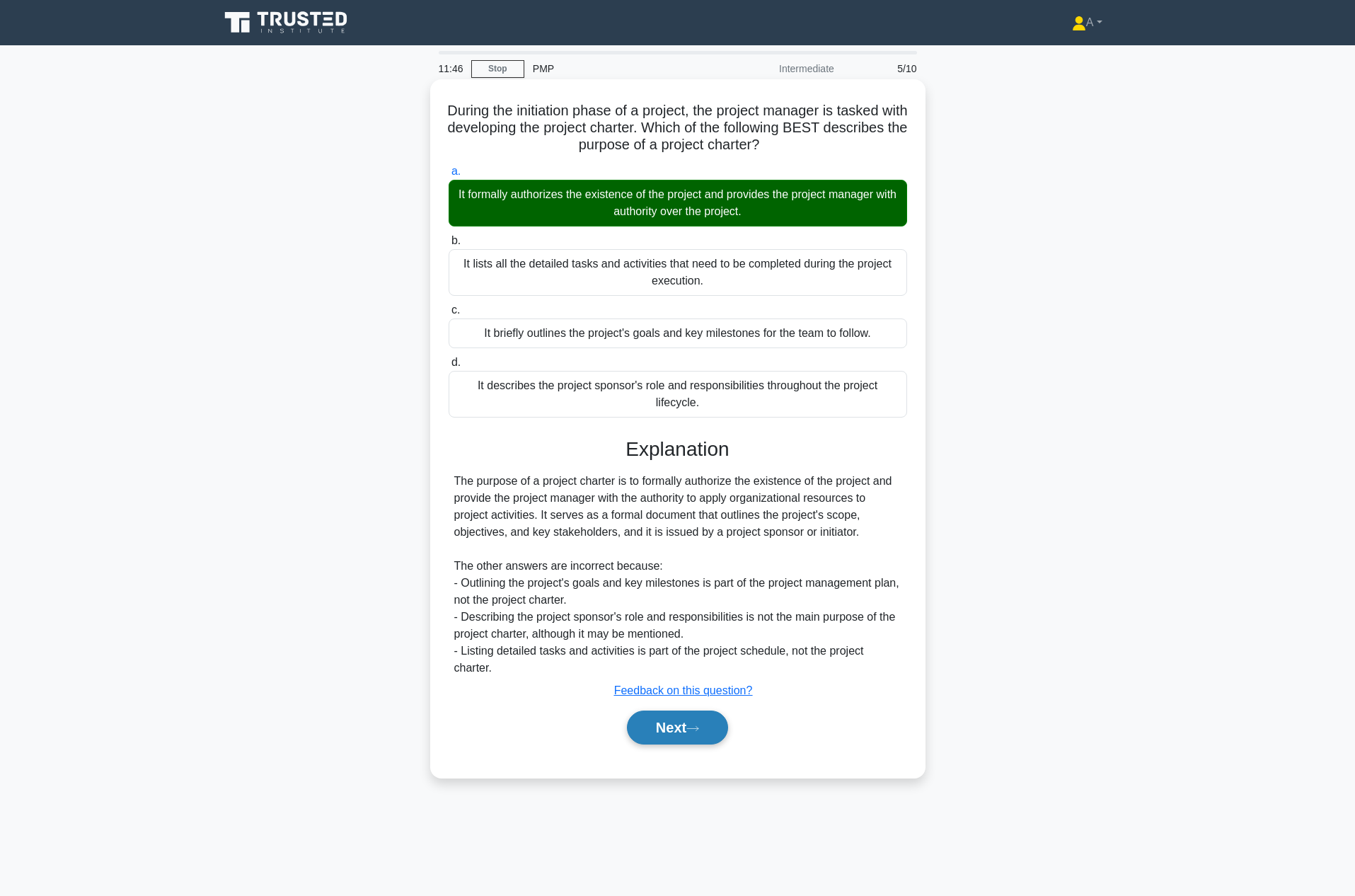
click at [678, 727] on button "Next" at bounding box center [678, 726] width 101 height 34
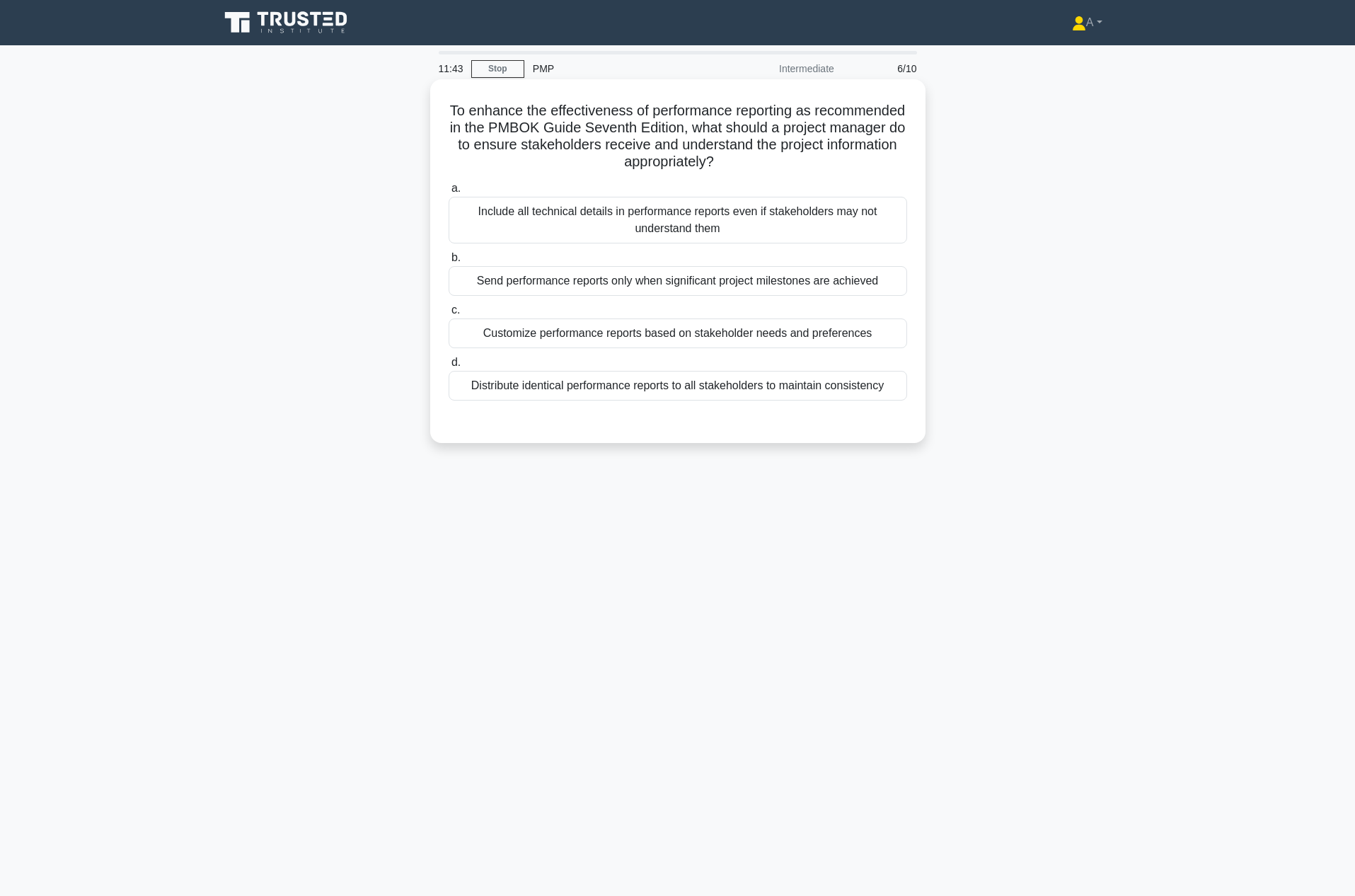
drag, startPoint x: 483, startPoint y: 105, endPoint x: 909, endPoint y: 383, distance: 508.7
click at [909, 383] on div "To enhance the effectiveness of performance reporting as recommended in the PMB…" at bounding box center [678, 261] width 484 height 353
copy div "To enhance the effectiveness of performance reporting as recommended in the PMB…"
click at [1003, 256] on div "To enhance the effectiveness of performance reporting as recommended in the PMB…" at bounding box center [678, 273] width 934 height 381
drag, startPoint x: 484, startPoint y: 104, endPoint x: 904, endPoint y: 390, distance: 508.1
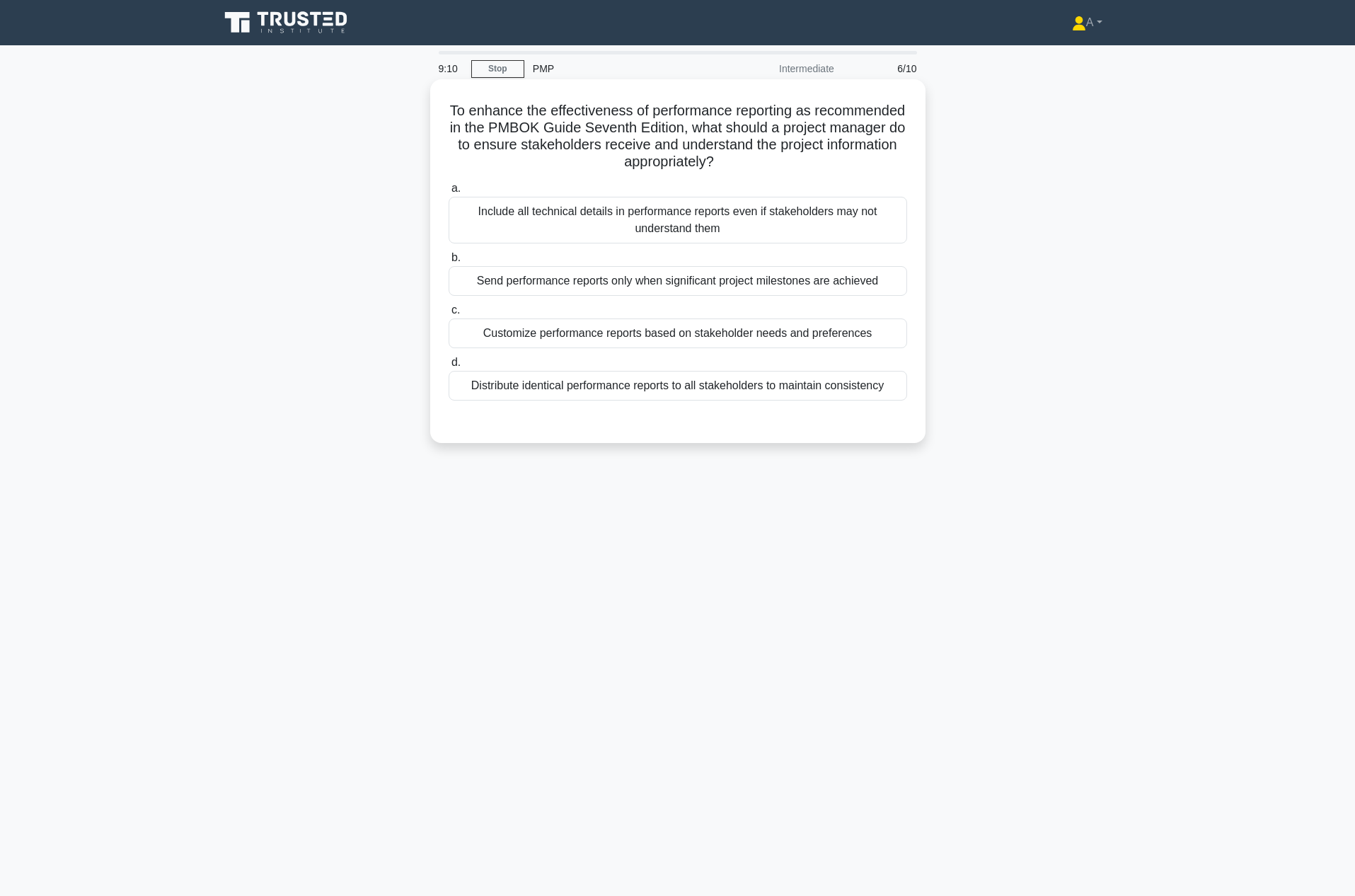
click at [904, 390] on div "To enhance the effectiveness of performance reporting as recommended in the PMB…" at bounding box center [678, 261] width 484 height 353
click at [487, 382] on div "Distribute identical performance reports to all stakeholders to maintain consis…" at bounding box center [678, 385] width 459 height 30
click at [449, 367] on input "d. Distribute identical performance reports to all stakeholders to maintain con…" at bounding box center [449, 363] width 0 height 10
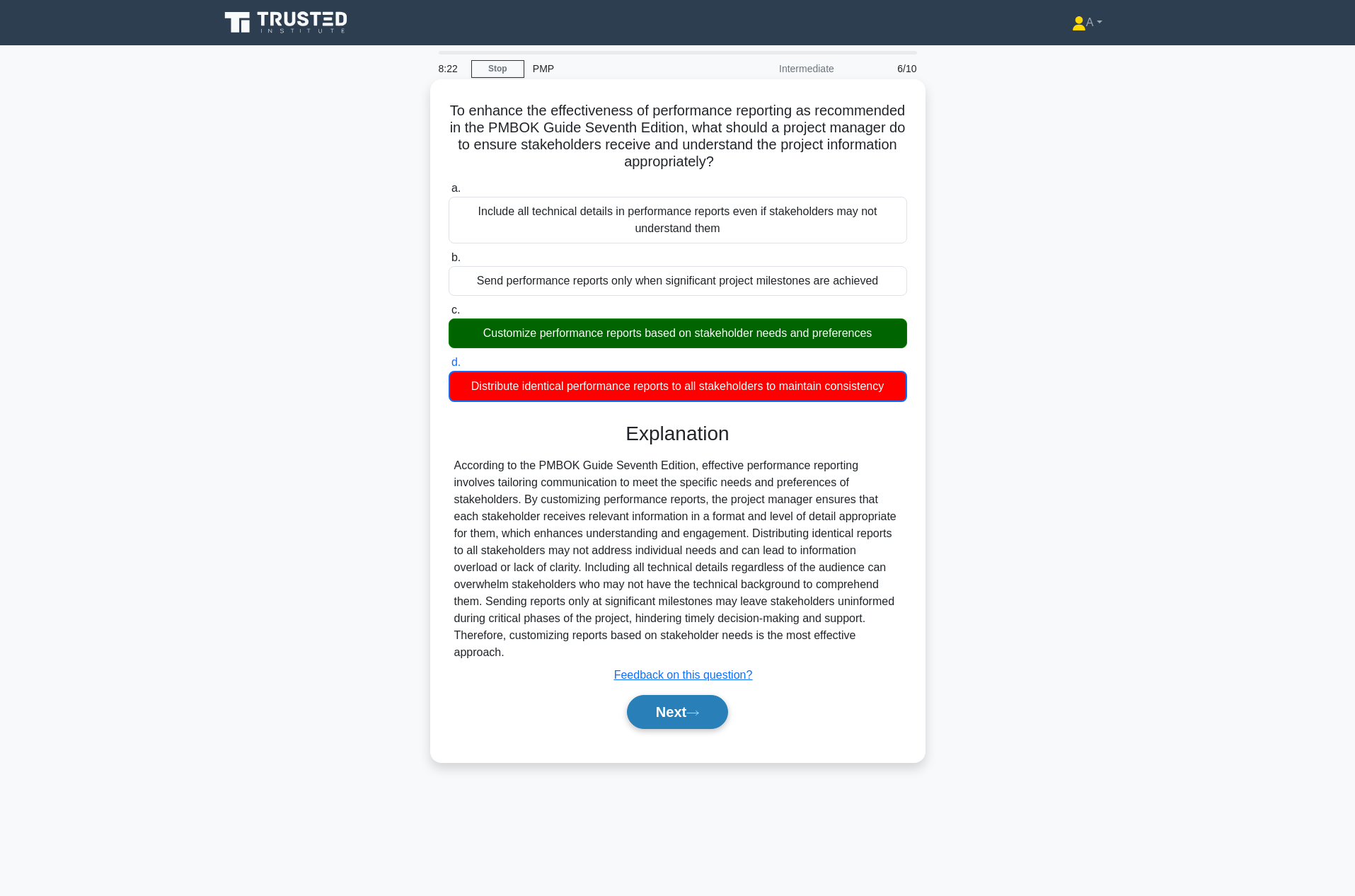
click at [696, 710] on button "Next" at bounding box center [678, 711] width 101 height 34
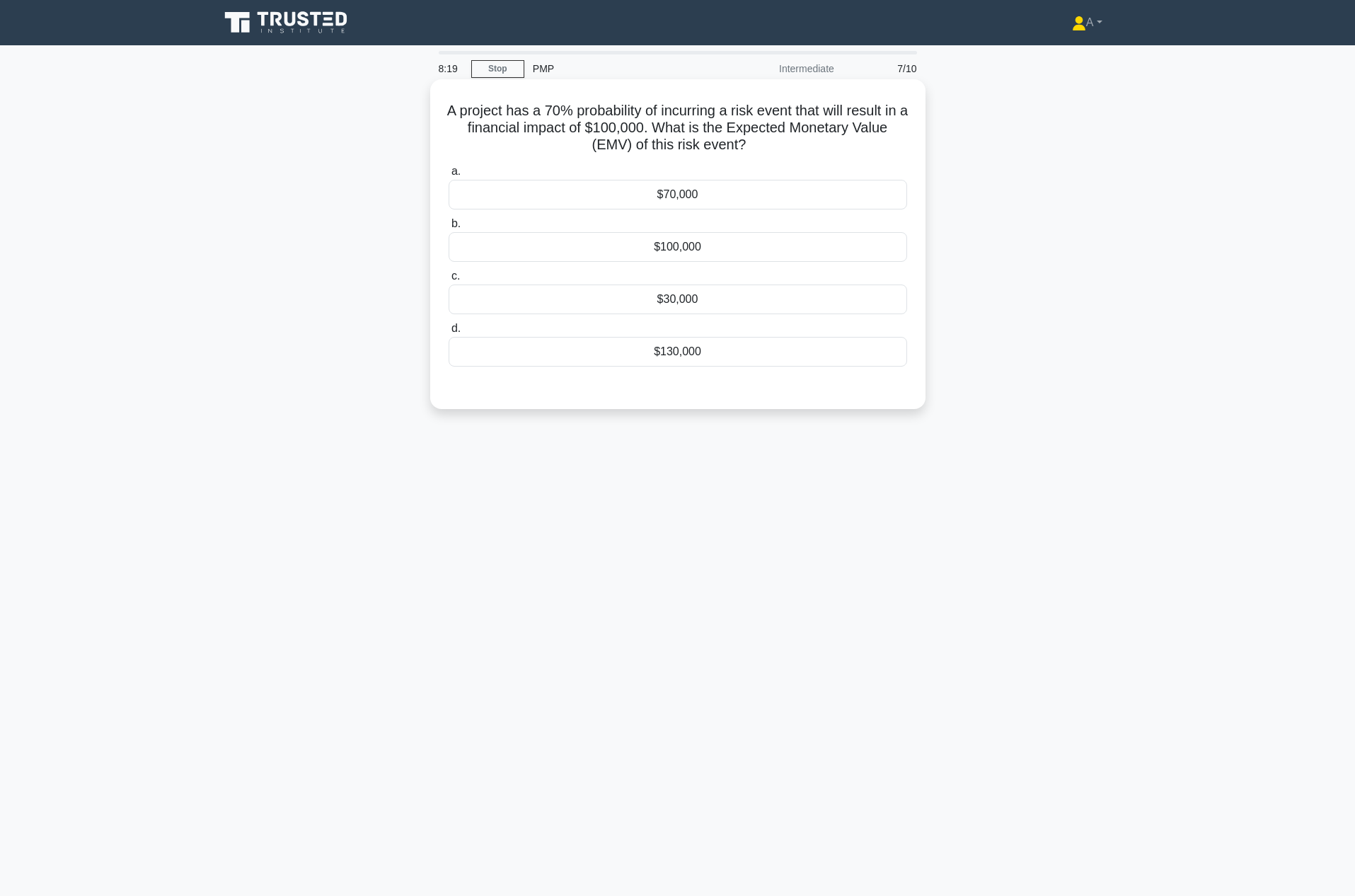
drag, startPoint x: 446, startPoint y: 107, endPoint x: 715, endPoint y: 351, distance: 363.2
click at [715, 351] on div "A project has a 70% probability of incurring a risk event that will result in a…" at bounding box center [678, 244] width 484 height 318
click at [607, 351] on div "$130,000" at bounding box center [678, 352] width 459 height 30
click at [449, 333] on input "d. $130,000" at bounding box center [449, 329] width 0 height 10
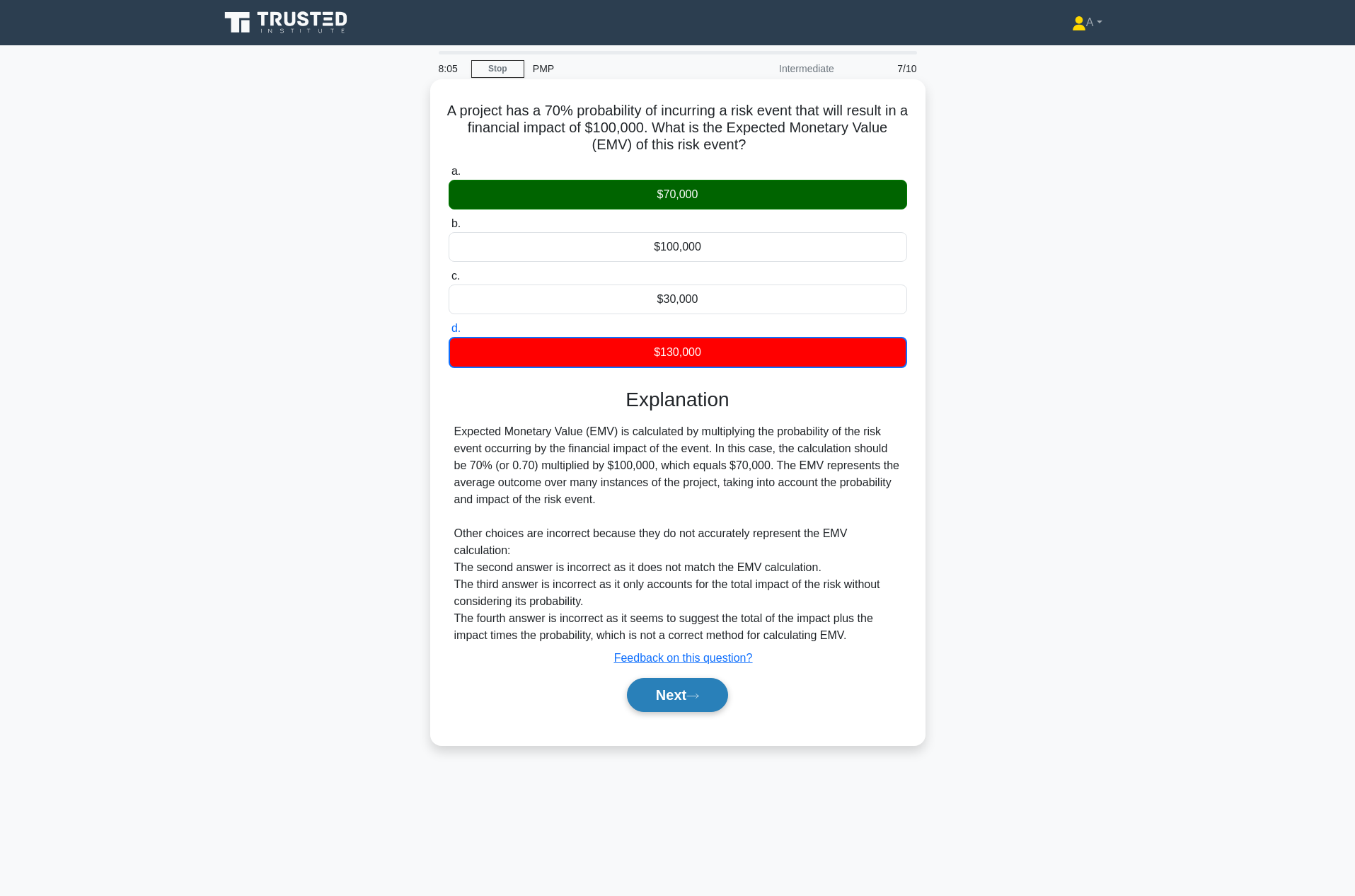
click at [707, 695] on button "Next" at bounding box center [678, 695] width 101 height 34
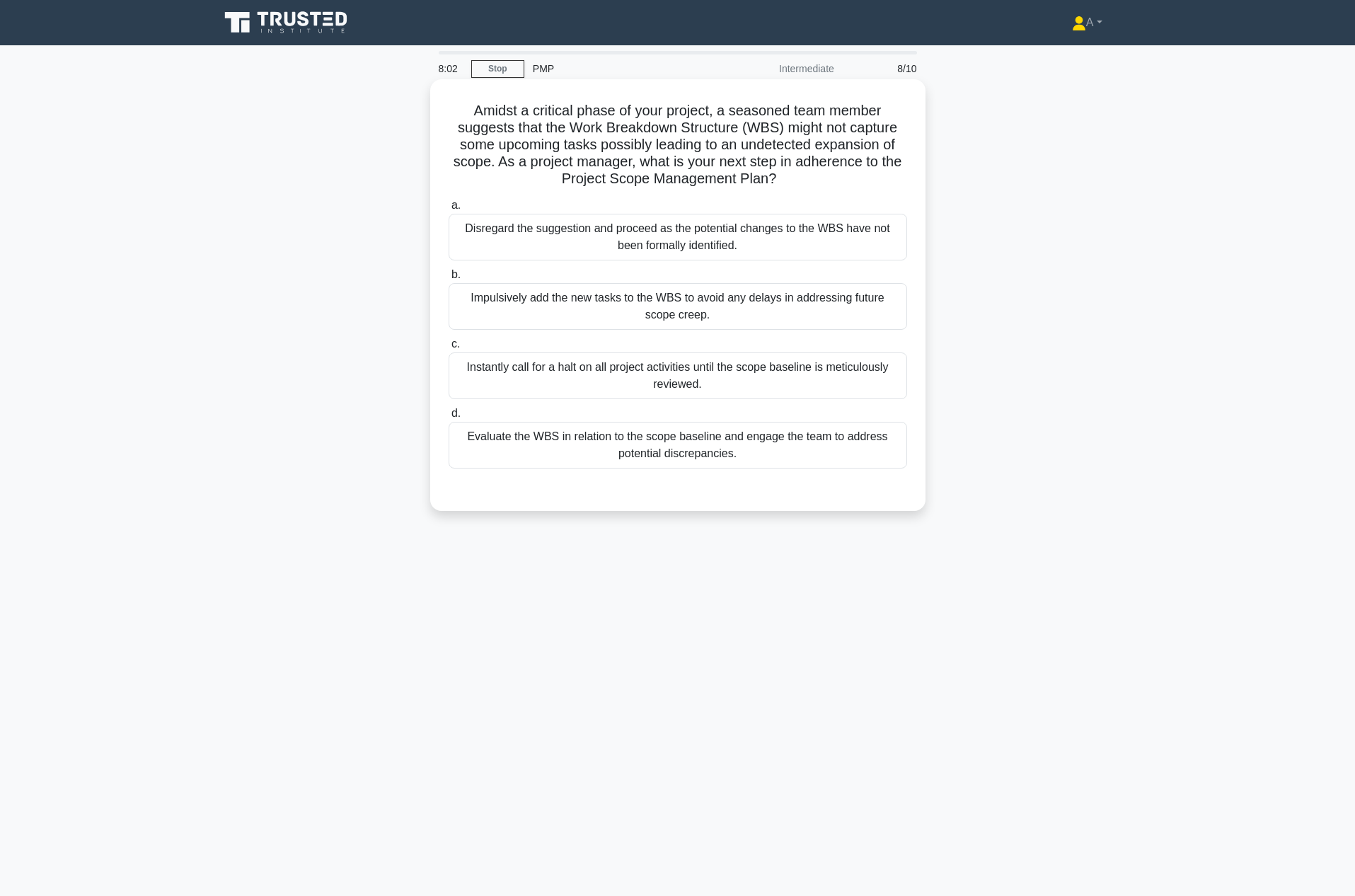
drag, startPoint x: 464, startPoint y: 105, endPoint x: 787, endPoint y: 463, distance: 482.2
click at [787, 463] on div "Amidst a critical phase of your project, a seasoned team member suggests that t…" at bounding box center [678, 295] width 484 height 420
click at [619, 452] on div "Evaluate the WBS in relation to the scope baseline and engage the team to addre…" at bounding box center [678, 445] width 459 height 46
click at [449, 418] on input "d. Evaluate the WBS in relation to the scope baseline and engage the team to ad…" at bounding box center [449, 413] width 0 height 10
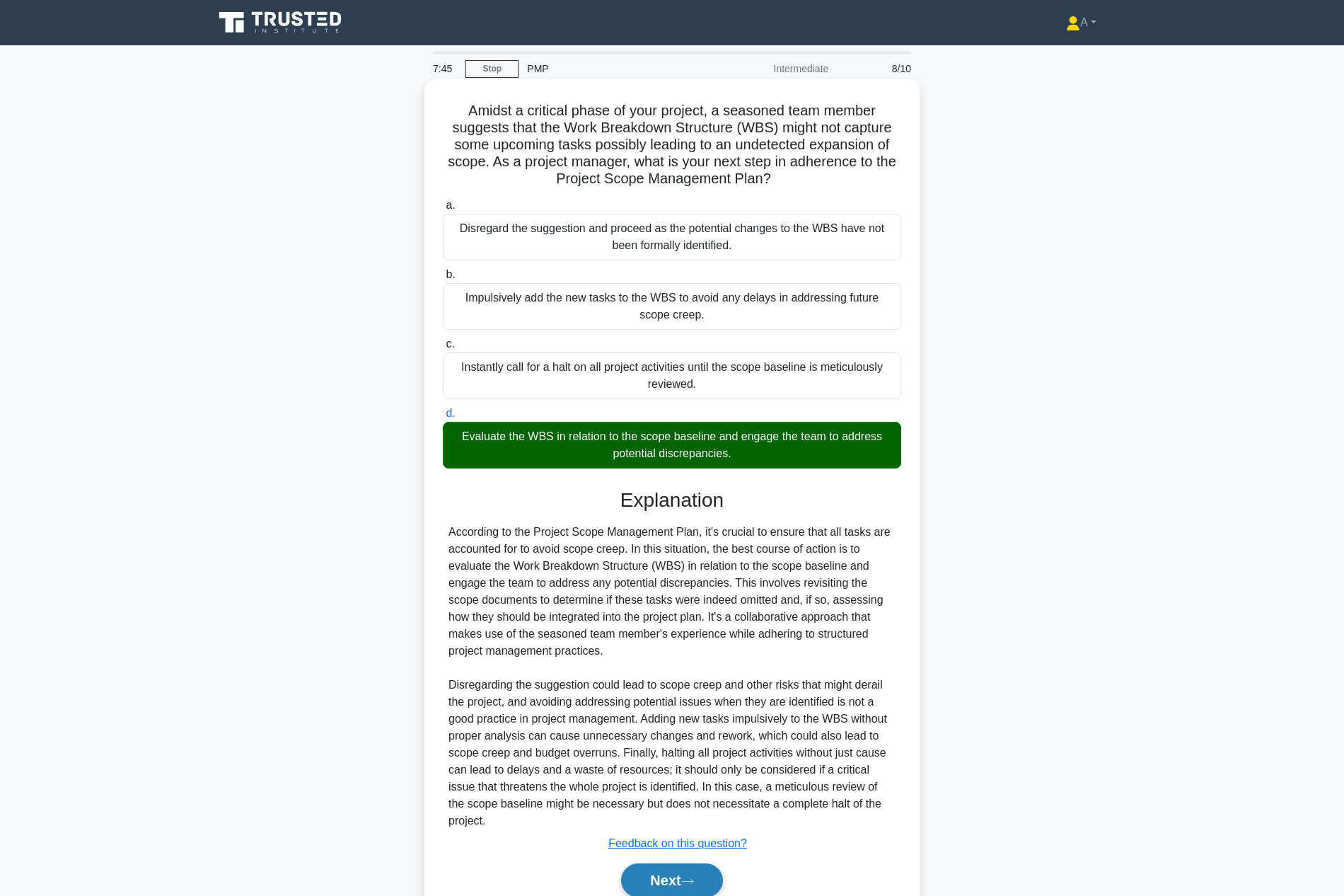
click at [673, 875] on button "Next" at bounding box center [672, 880] width 101 height 34
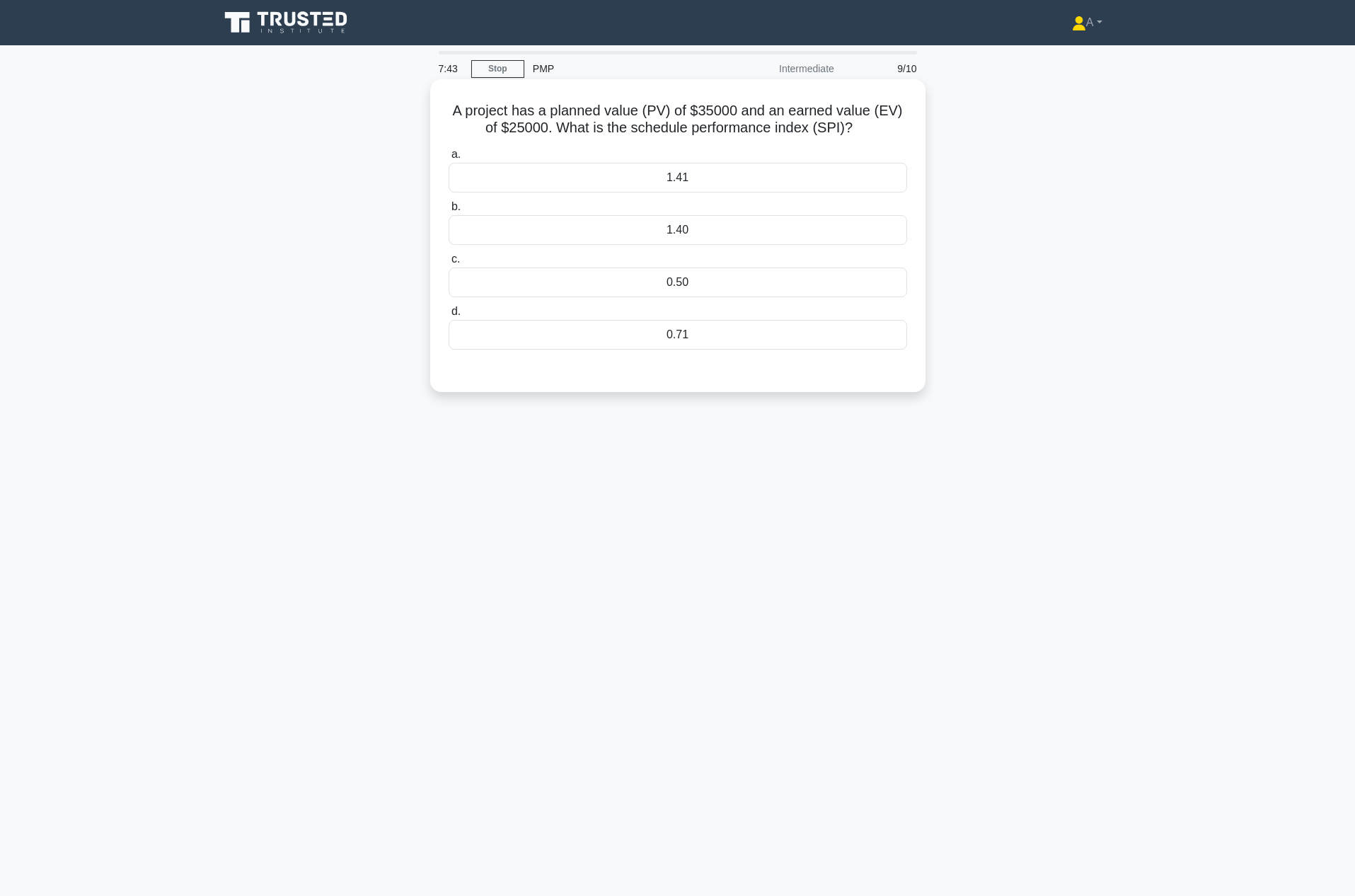
drag, startPoint x: 454, startPoint y: 111, endPoint x: 818, endPoint y: 344, distance: 432.2
click at [818, 344] on div "A project has a planned value (PV) of $35000 and an earned value (EV) of $25000…" at bounding box center [678, 235] width 484 height 302
click at [701, 334] on div "0.71" at bounding box center [678, 334] width 459 height 30
click at [449, 316] on input "d. 0.71" at bounding box center [449, 312] width 0 height 10
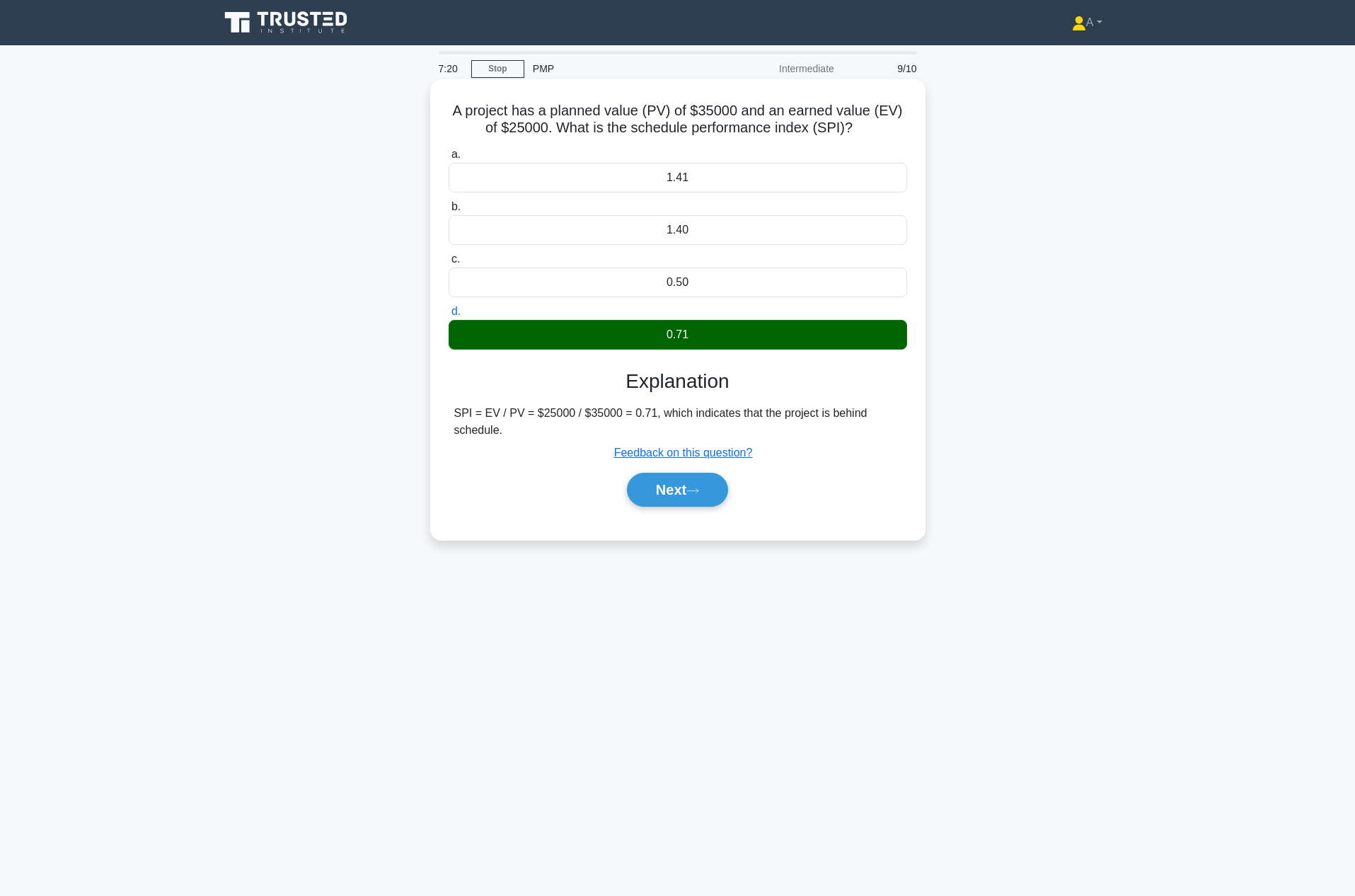
click at [441, 111] on div "A project has a planned value (PV) of $35000 and an earned value (EV) of $25000…" at bounding box center [678, 309] width 484 height 449
click at [436, 97] on div "A project has a planned value (PV) of $35000 and an earned value (EV) of $25000…" at bounding box center [678, 309] width 484 height 449
click at [457, 105] on h5 "A project has a planned value (PV) of $35000 and an earned value (EV) of $25000…" at bounding box center [678, 119] width 462 height 36
click at [452, 105] on h5 "A project has a planned value (PV) of $35000 and an earned value (EV) of $25000…" at bounding box center [678, 119] width 462 height 36
click at [718, 494] on button "Next" at bounding box center [678, 489] width 101 height 34
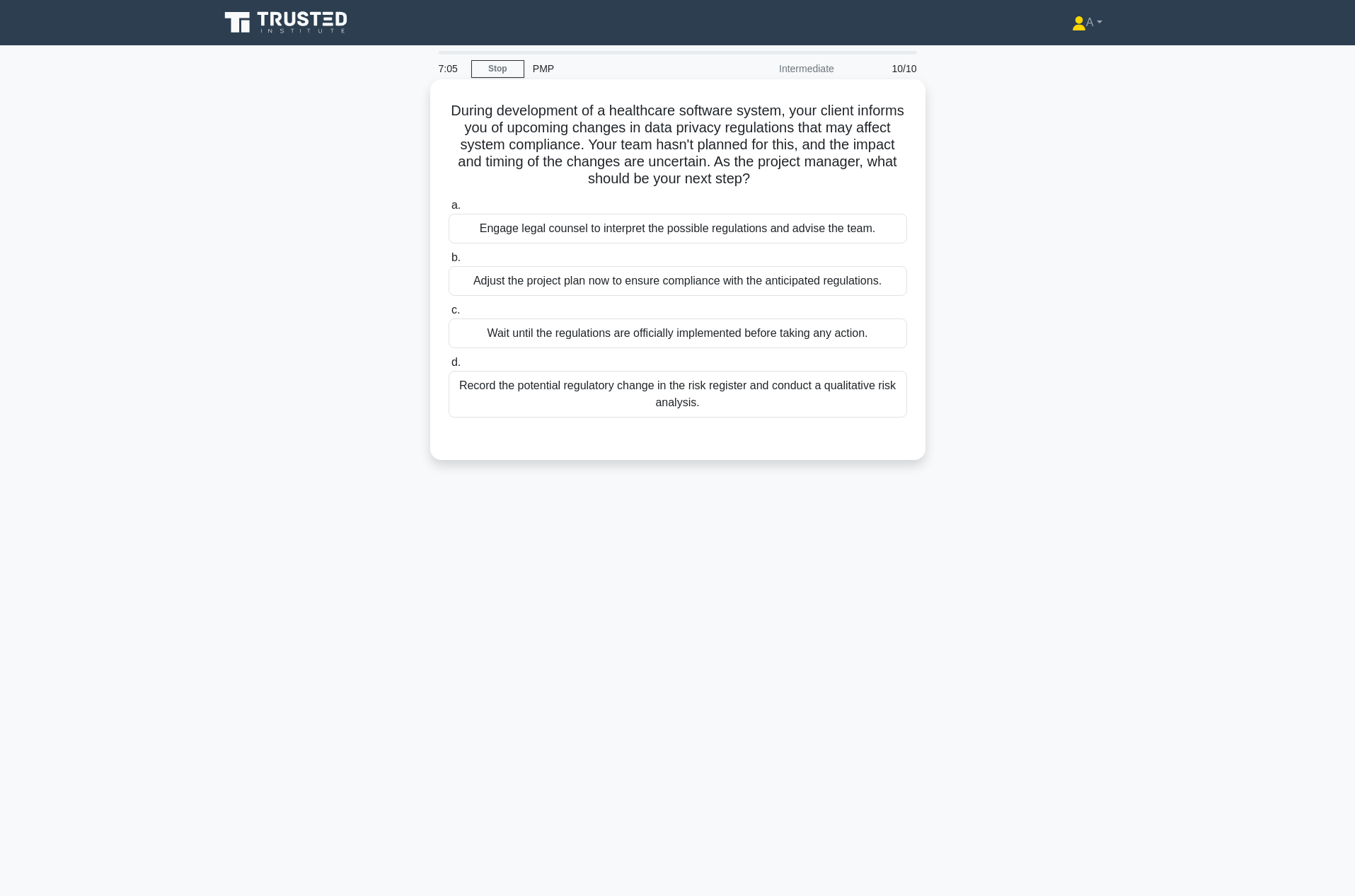
drag, startPoint x: 456, startPoint y: 92, endPoint x: 812, endPoint y: 401, distance: 471.4
click at [812, 401] on div "During development of a healthcare software system, your client informs you of …" at bounding box center [678, 269] width 484 height 369
click at [544, 401] on div "Record the potential regulatory change in the risk register and conduct a quali…" at bounding box center [678, 394] width 459 height 46
click at [449, 367] on input "d. Record the potential regulatory change in the risk register and conduct a qu…" at bounding box center [449, 363] width 0 height 10
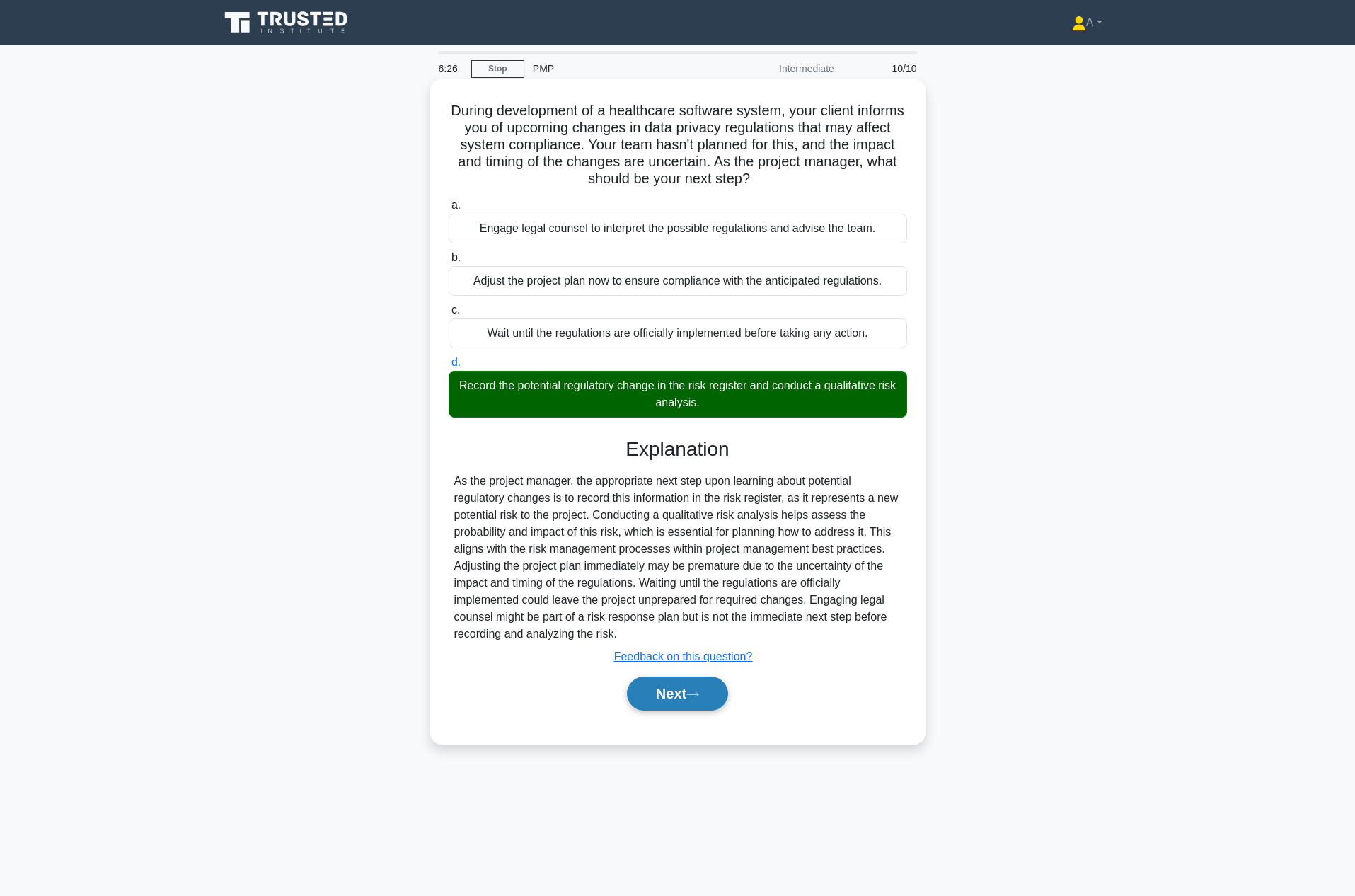
click at [712, 692] on button "Next" at bounding box center [678, 693] width 101 height 34
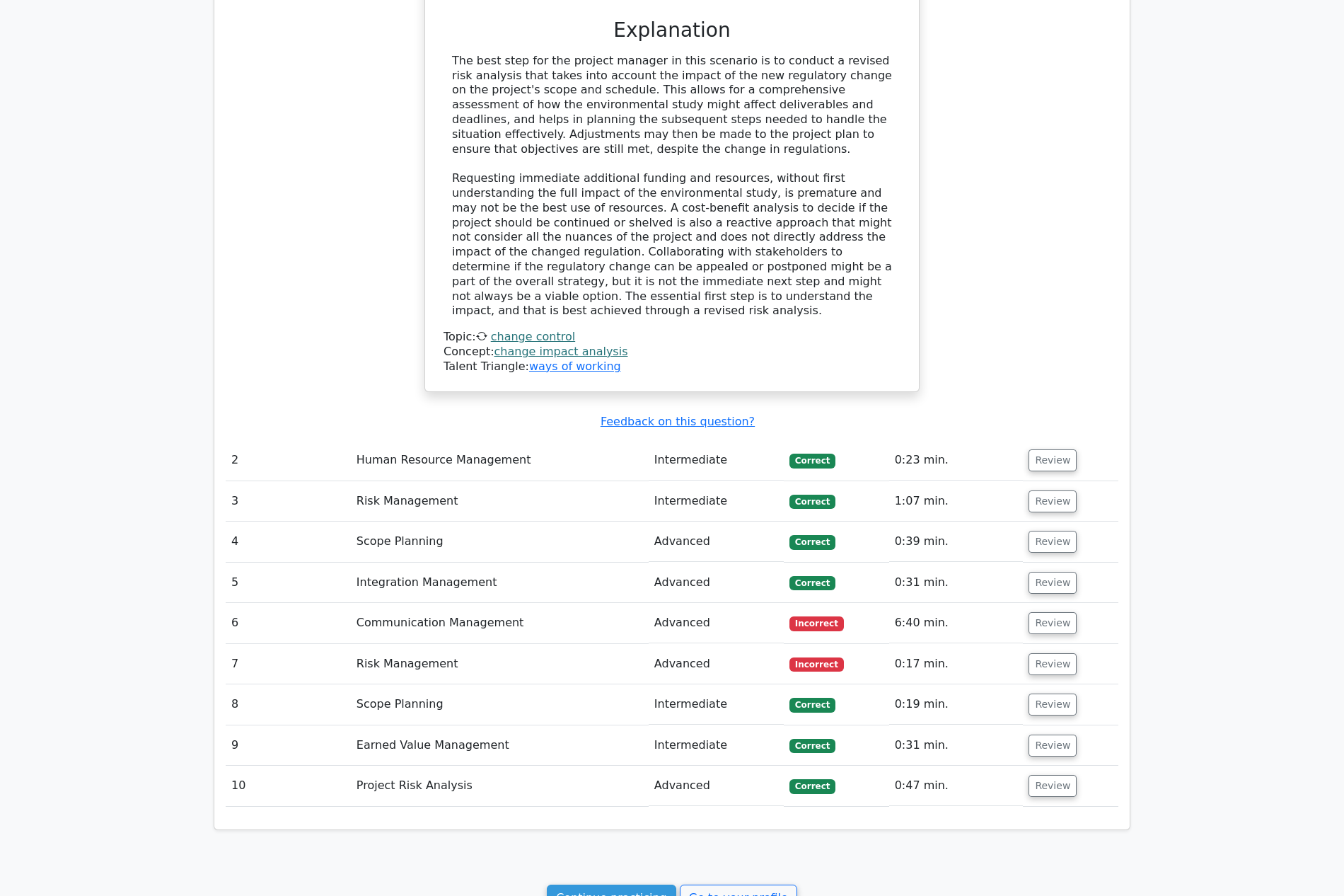
scroll to position [1344, 0]
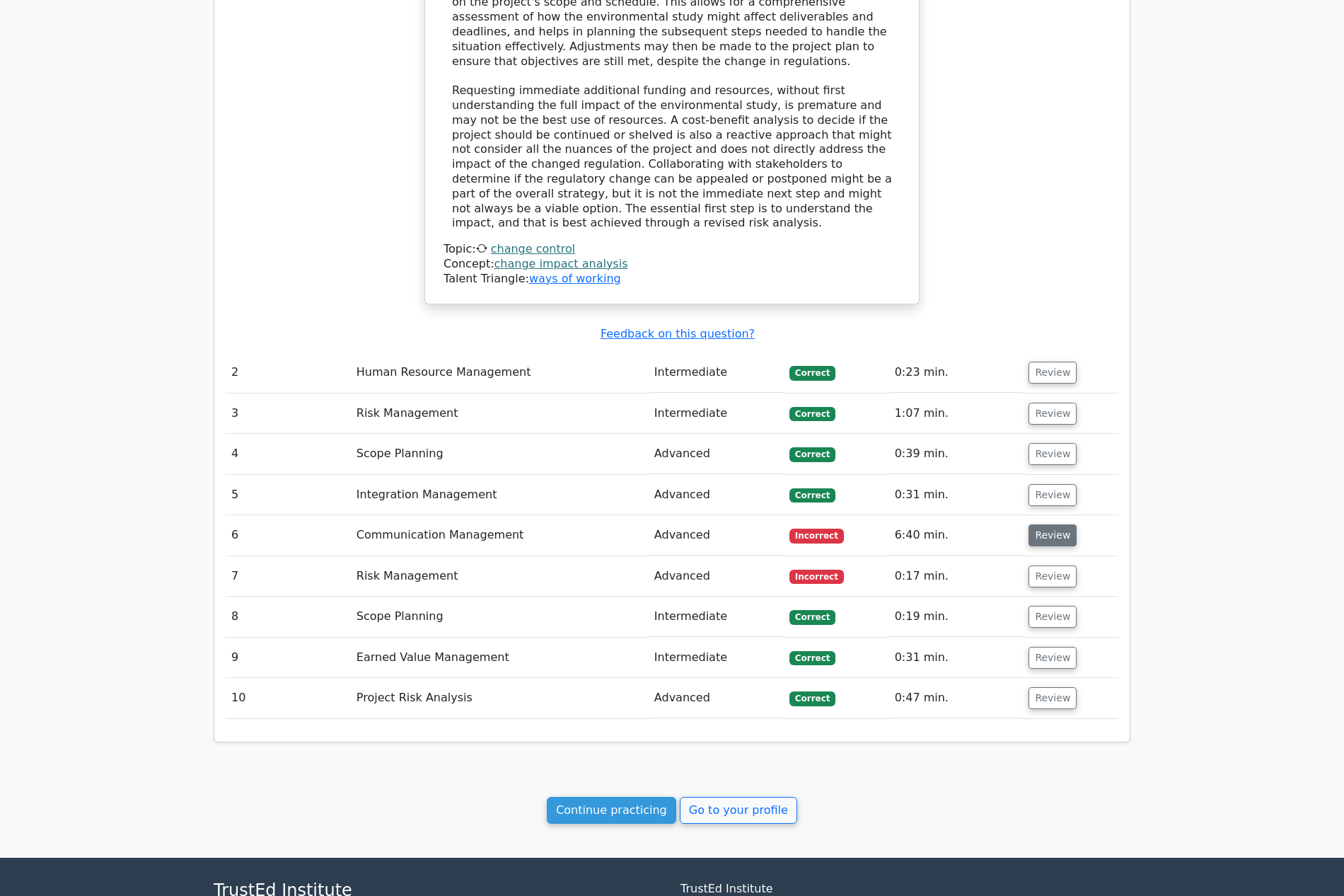
click at [1048, 532] on button "Review" at bounding box center [1053, 535] width 48 height 22
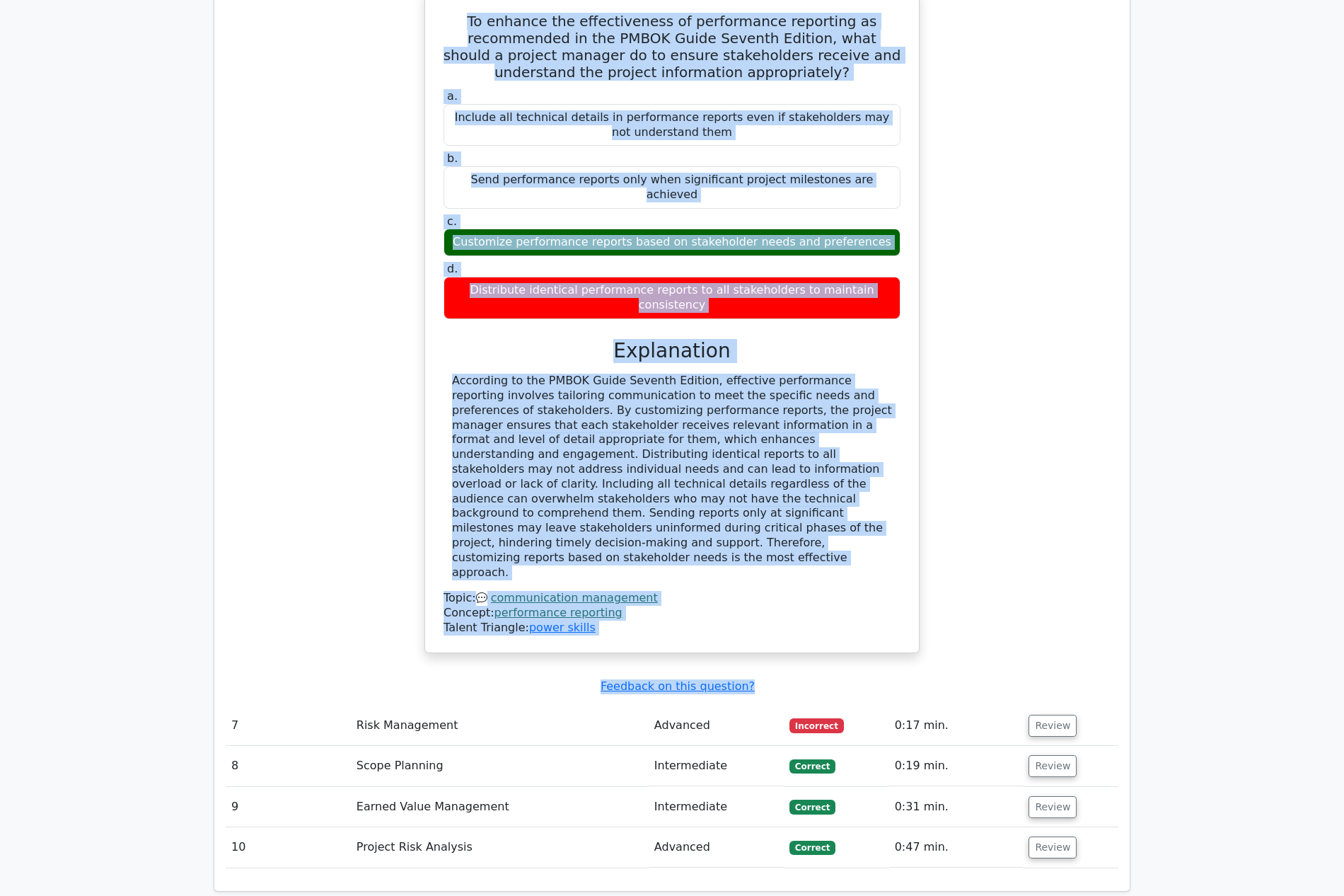
scroll to position [1911, 0]
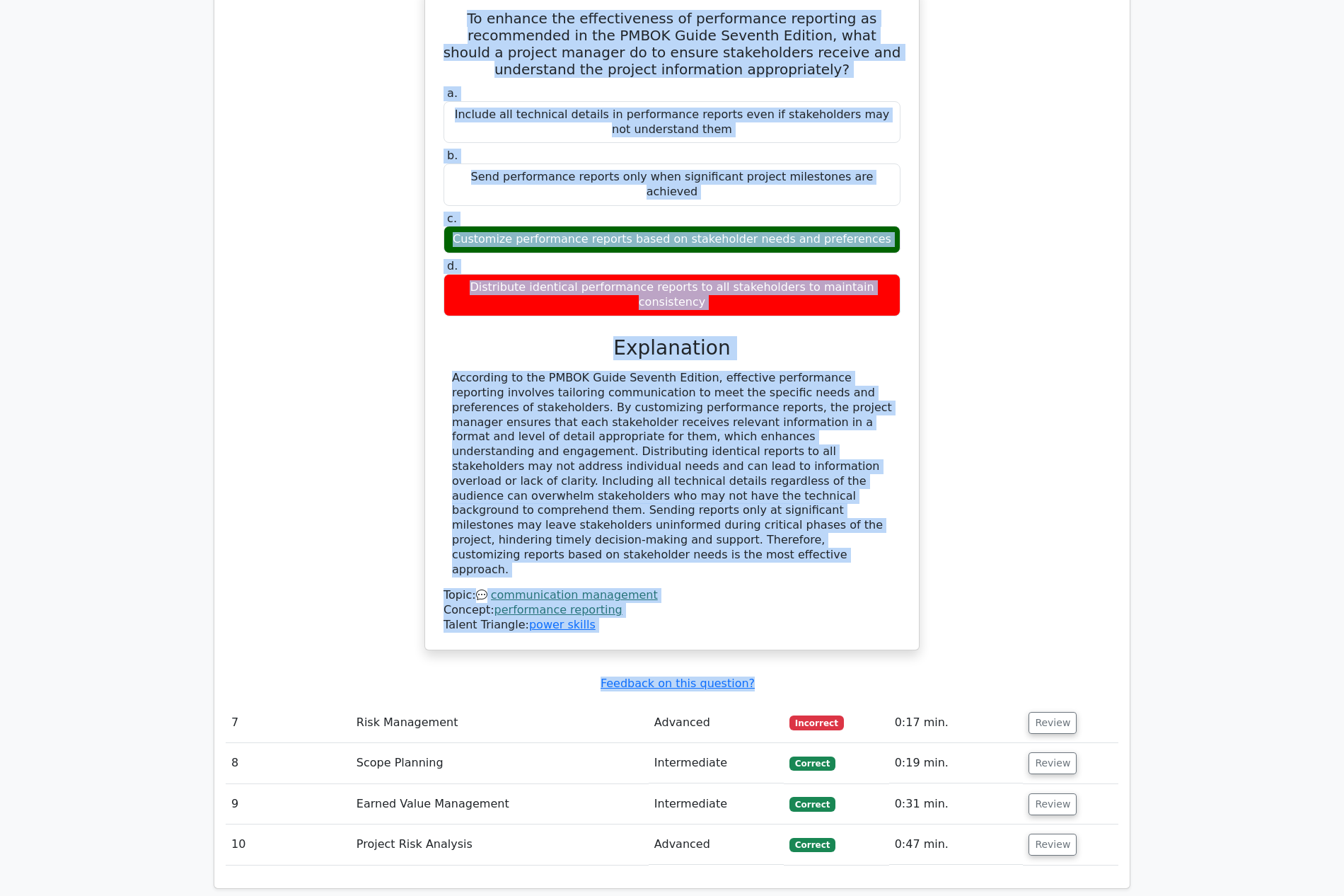
drag, startPoint x: 470, startPoint y: 361, endPoint x: 892, endPoint y: 527, distance: 453.5
click at [892, 527] on div "To enhance the effectiveness of performance reporting as recommended in the PMB…" at bounding box center [672, 319] width 483 height 651
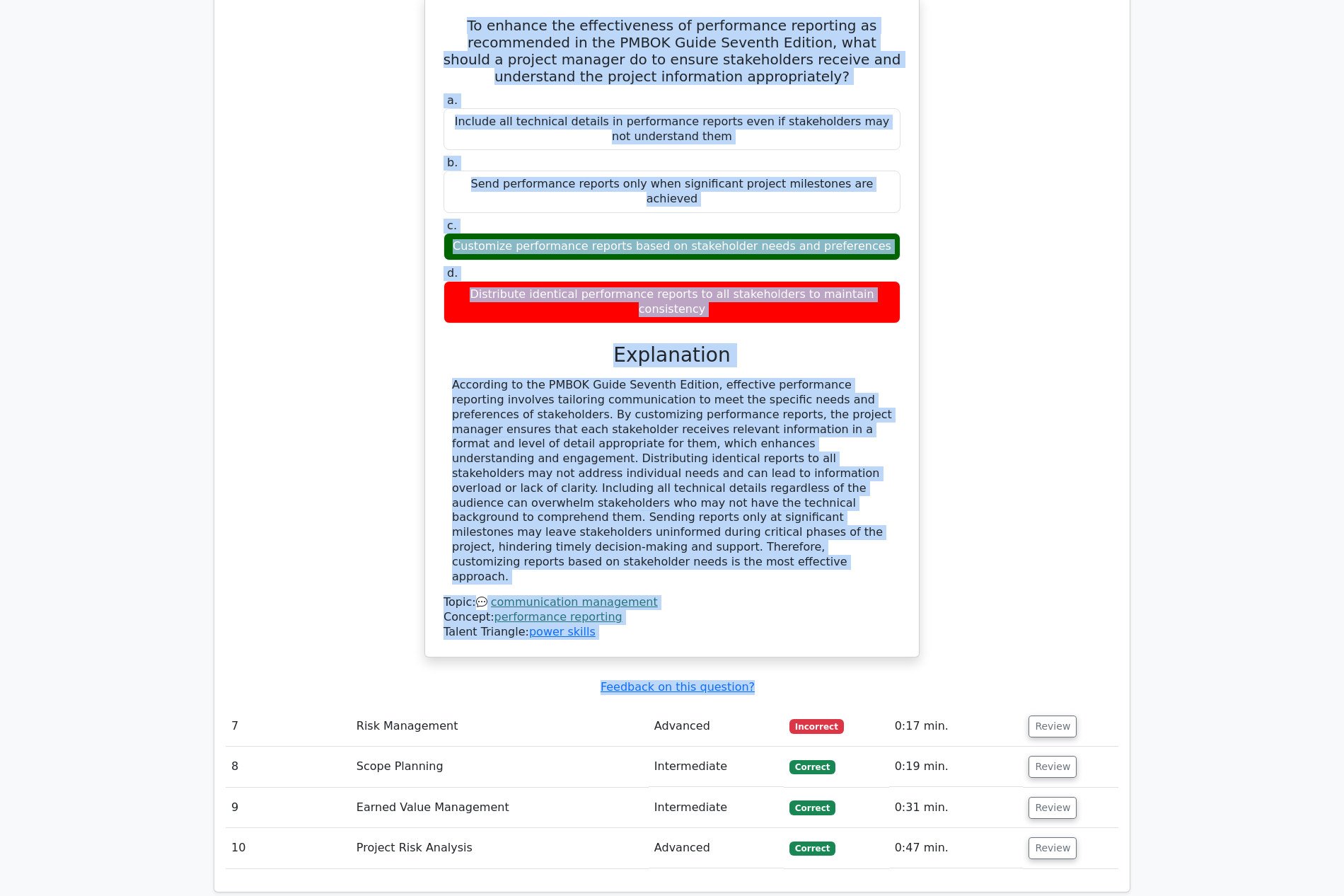
copy div "To enhance the effectiveness of performance reporting as recommended in the PMB…"
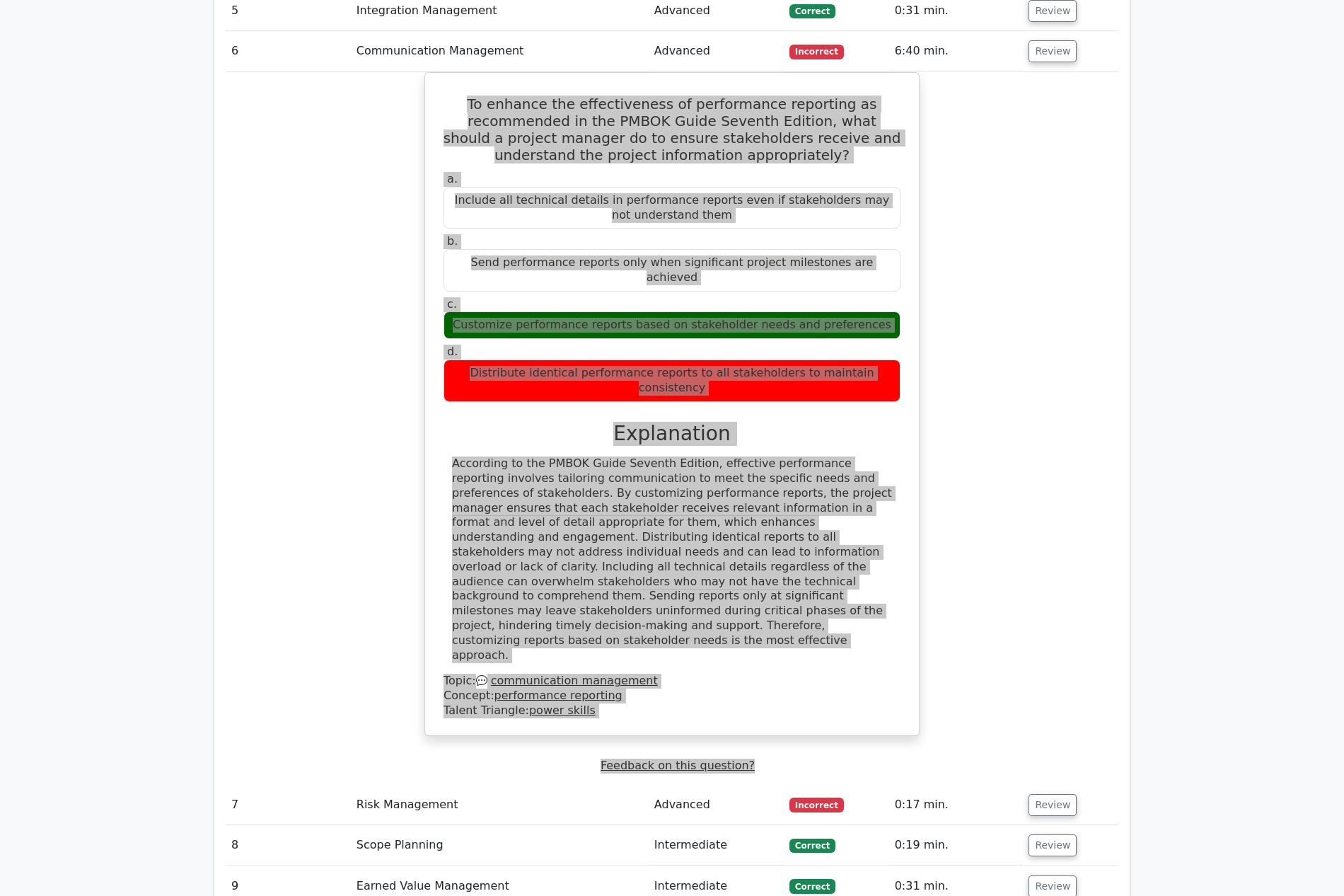
scroll to position [1981, 0]
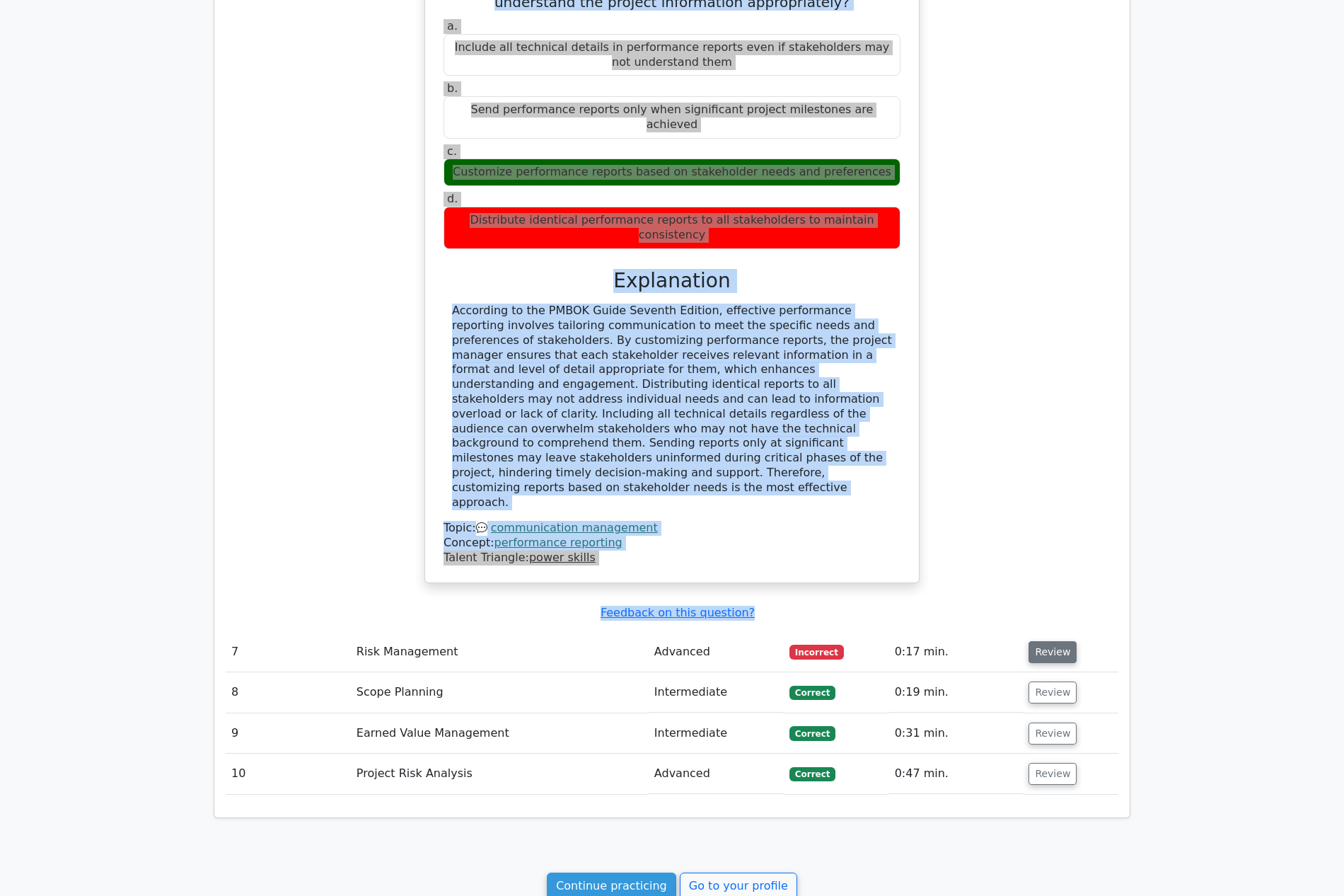
click at [1063, 641] on button "Review" at bounding box center [1053, 651] width 48 height 22
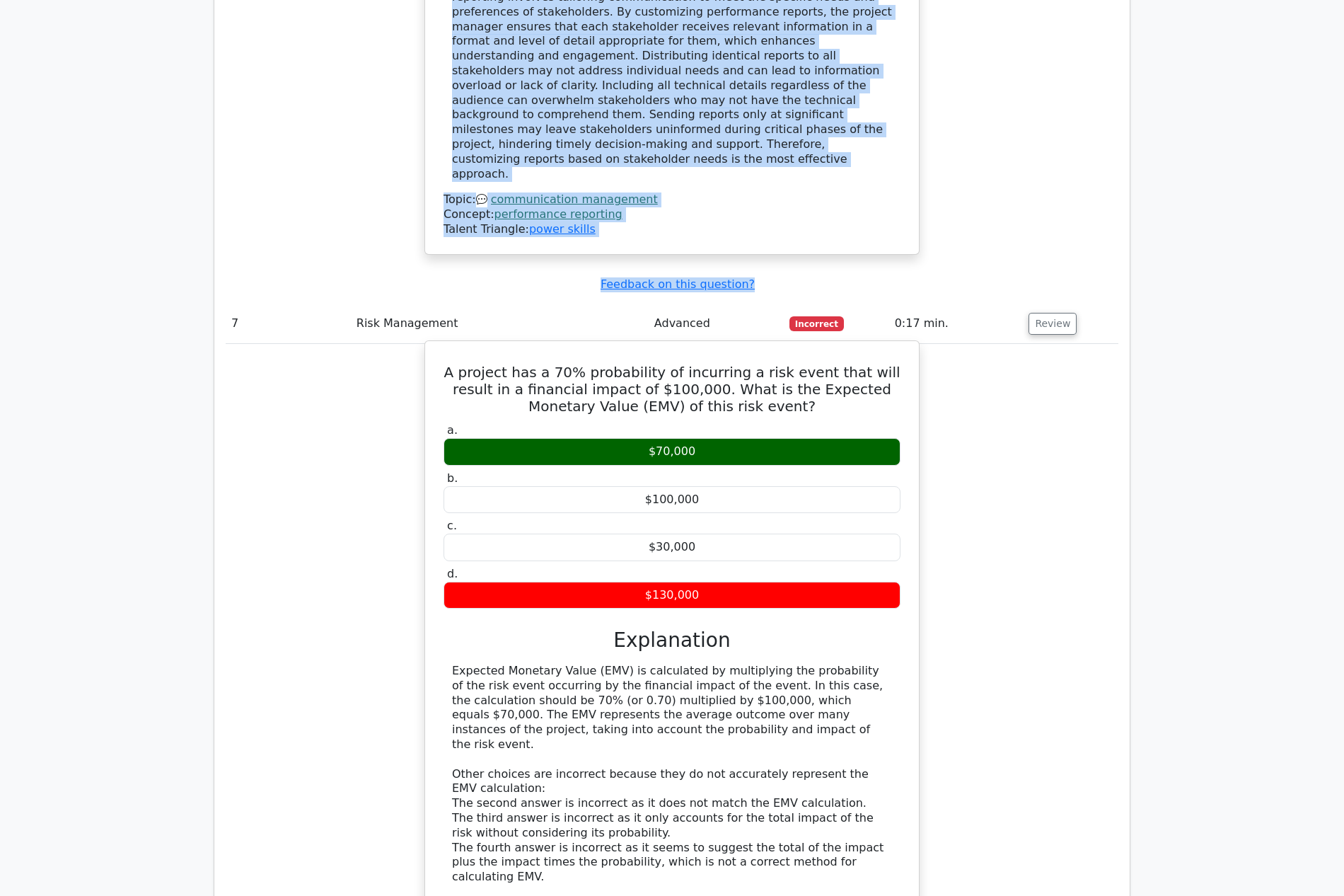
scroll to position [2335, 0]
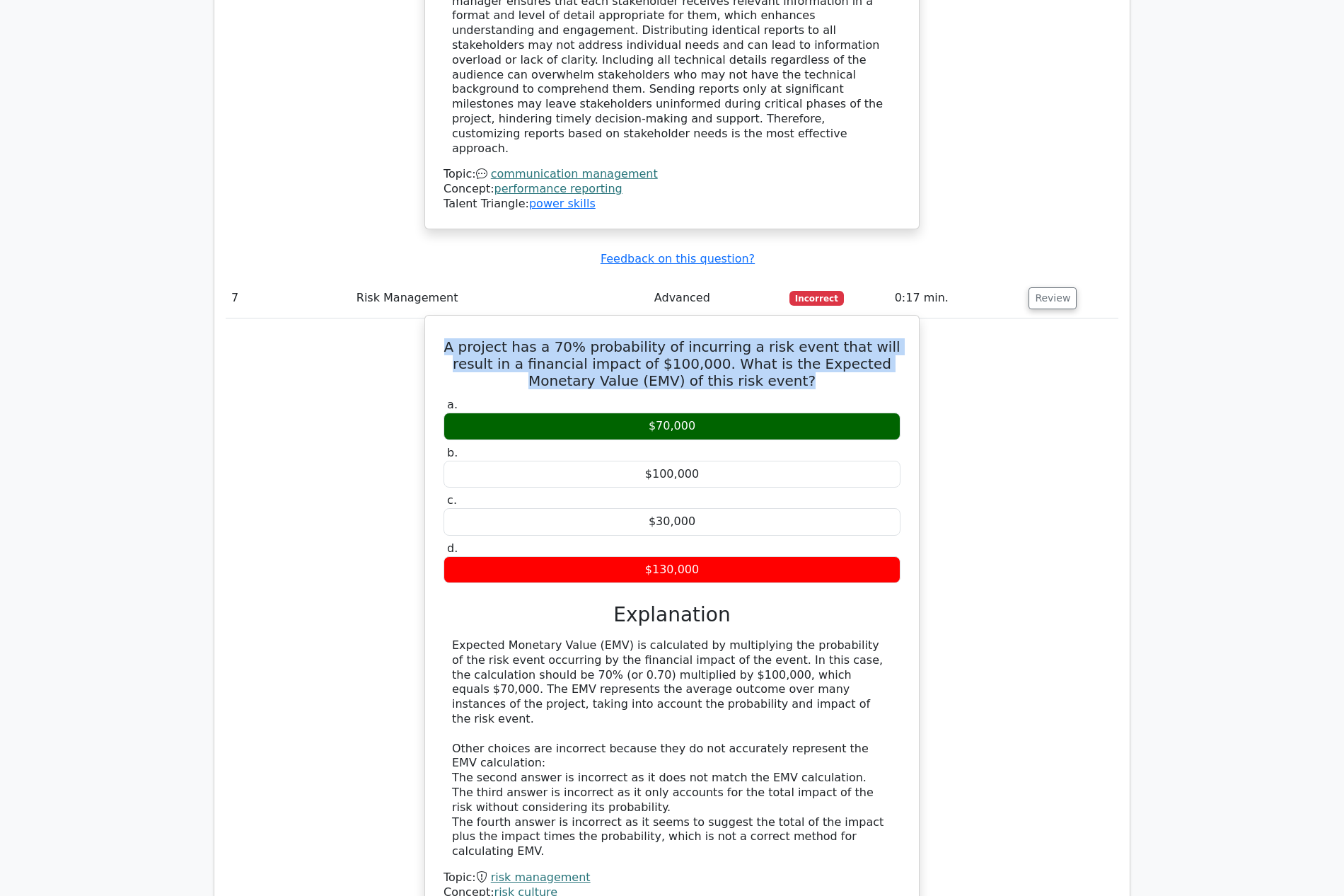
drag, startPoint x: 457, startPoint y: 299, endPoint x: 826, endPoint y: 342, distance: 371.5
click at [826, 342] on h5 "A project has a 70% probability of incurring a risk event that will result in a…" at bounding box center [672, 363] width 460 height 51
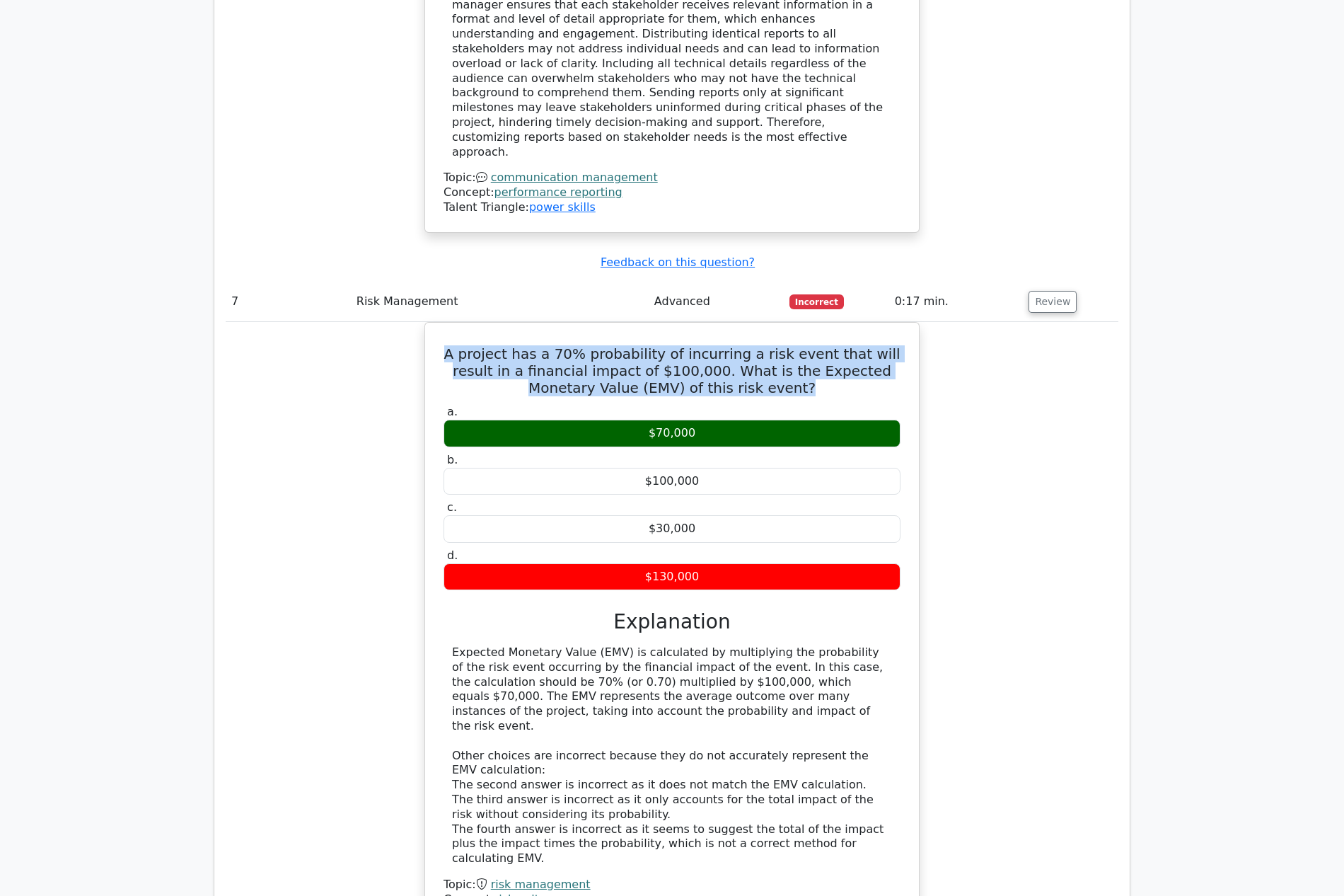
copy h5 "A project has a 70% probability of incurring a risk event that will result in a…"
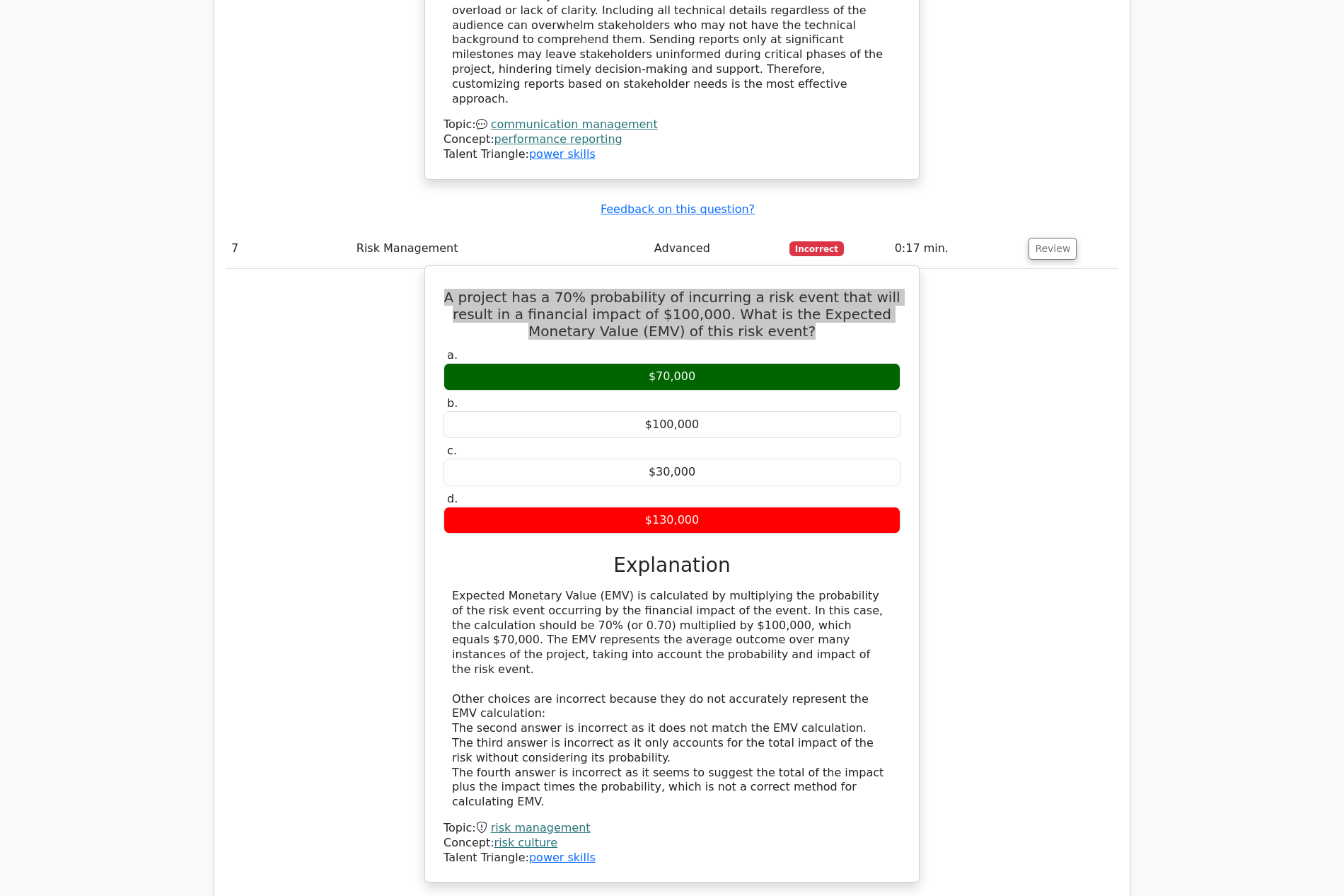
scroll to position [2406, 0]
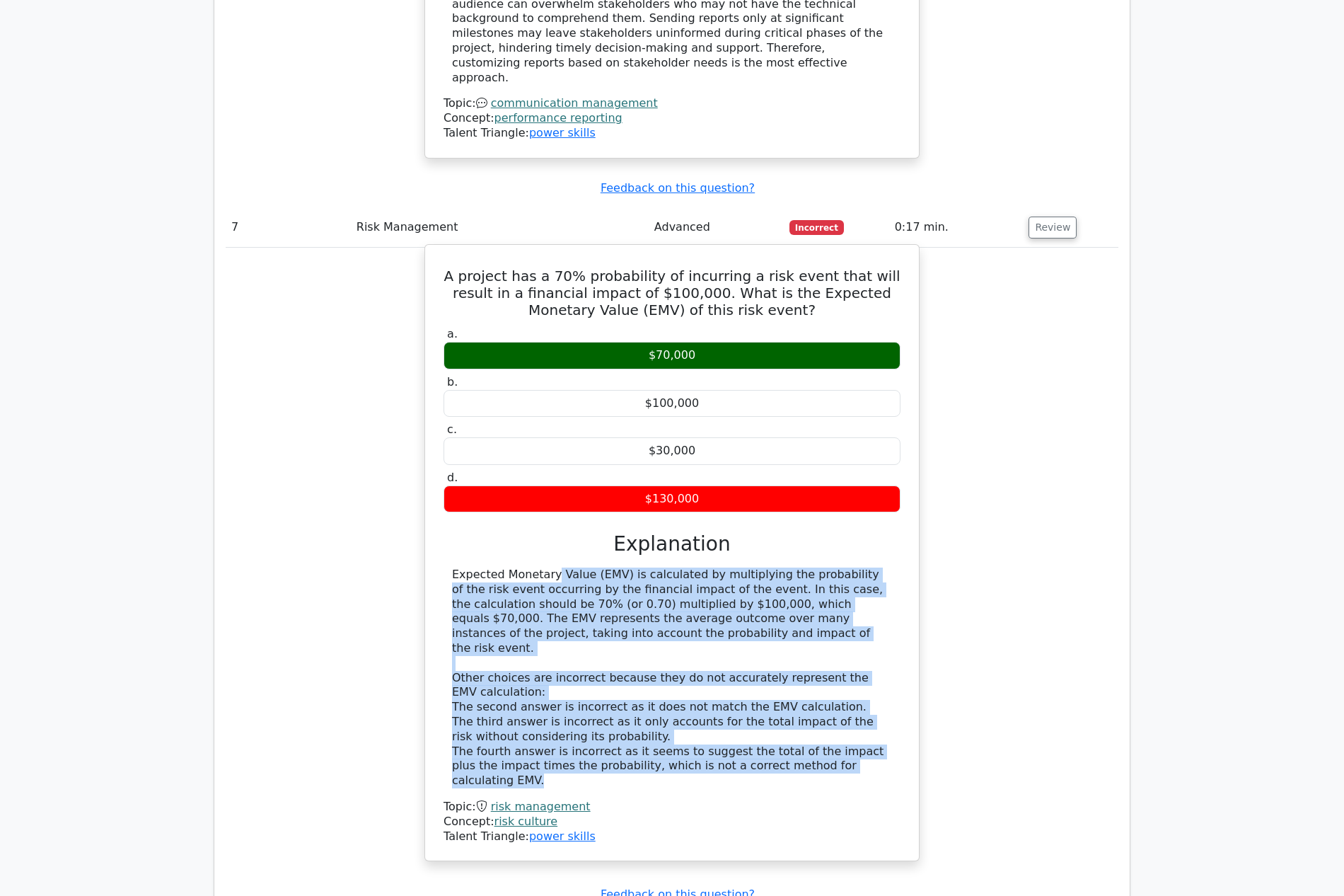
drag, startPoint x: 446, startPoint y: 523, endPoint x: 555, endPoint y: 718, distance: 223.4
click at [555, 718] on div "Expected Monetary Value (EMV) is calculated by multiplying the probability of t…" at bounding box center [672, 677] width 457 height 221
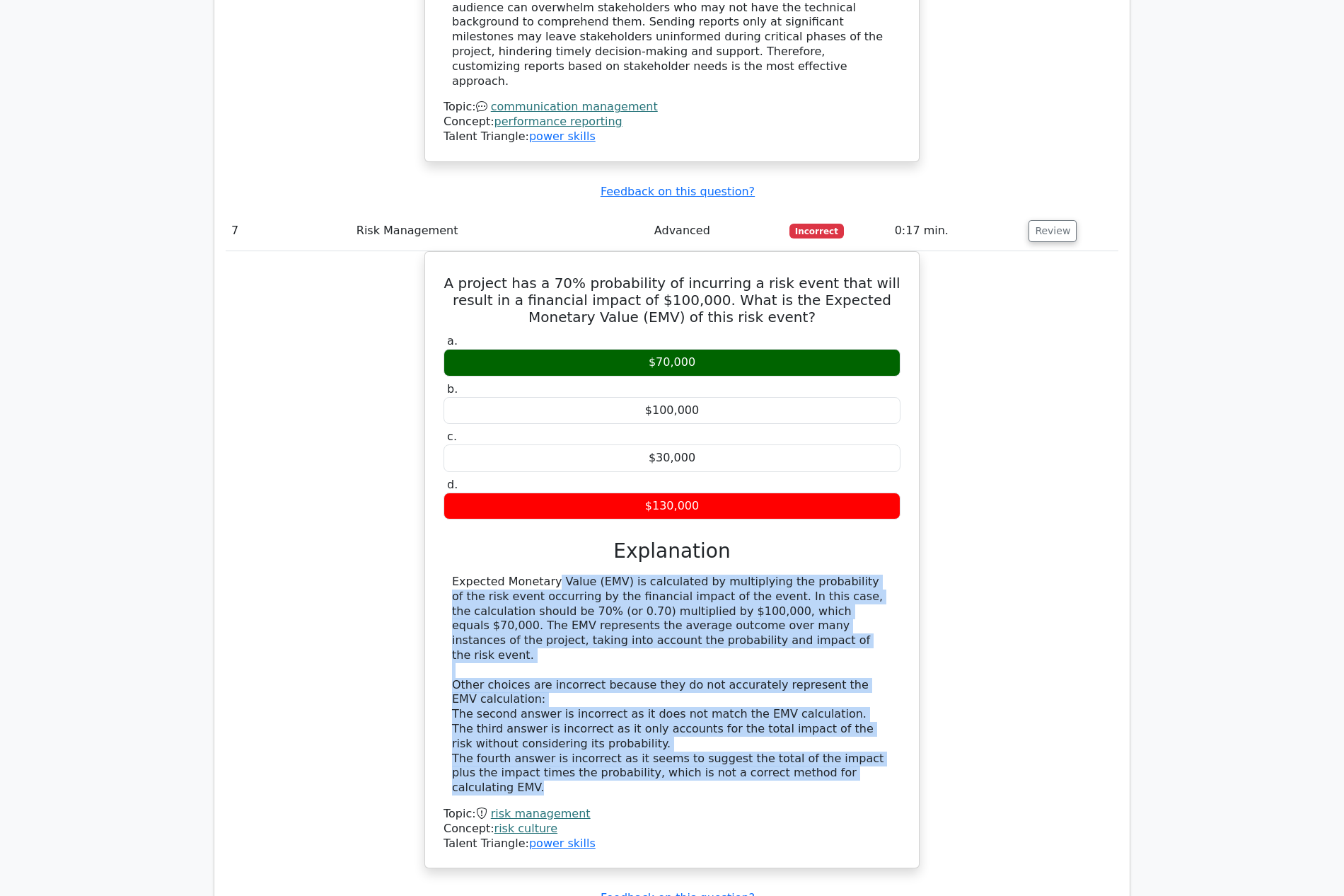
copy div "Expected Monetary Value (EMV) is calculated by multiplying the probability of t…"
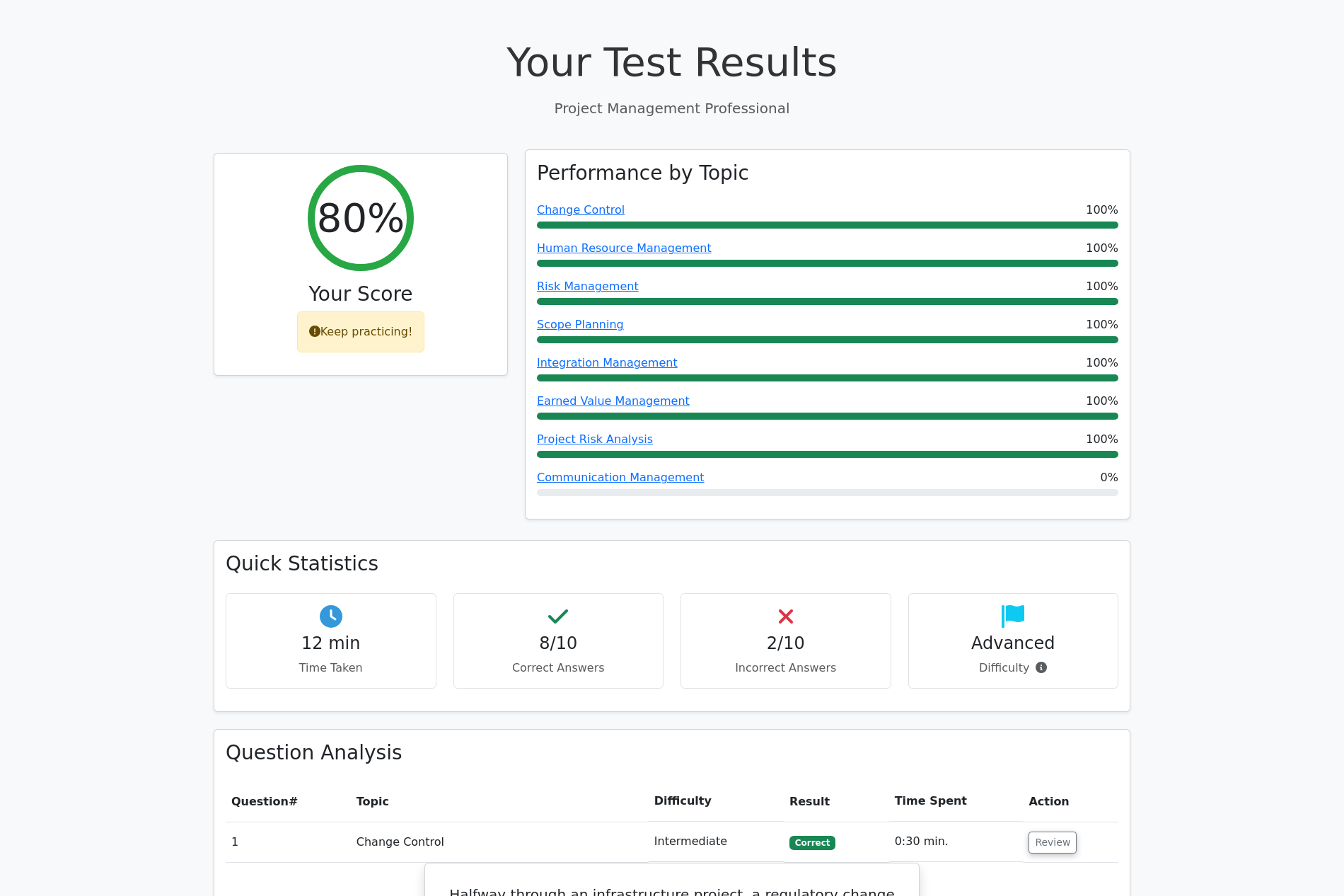
scroll to position [0, 0]
